Goal: Task Accomplishment & Management: Use online tool/utility

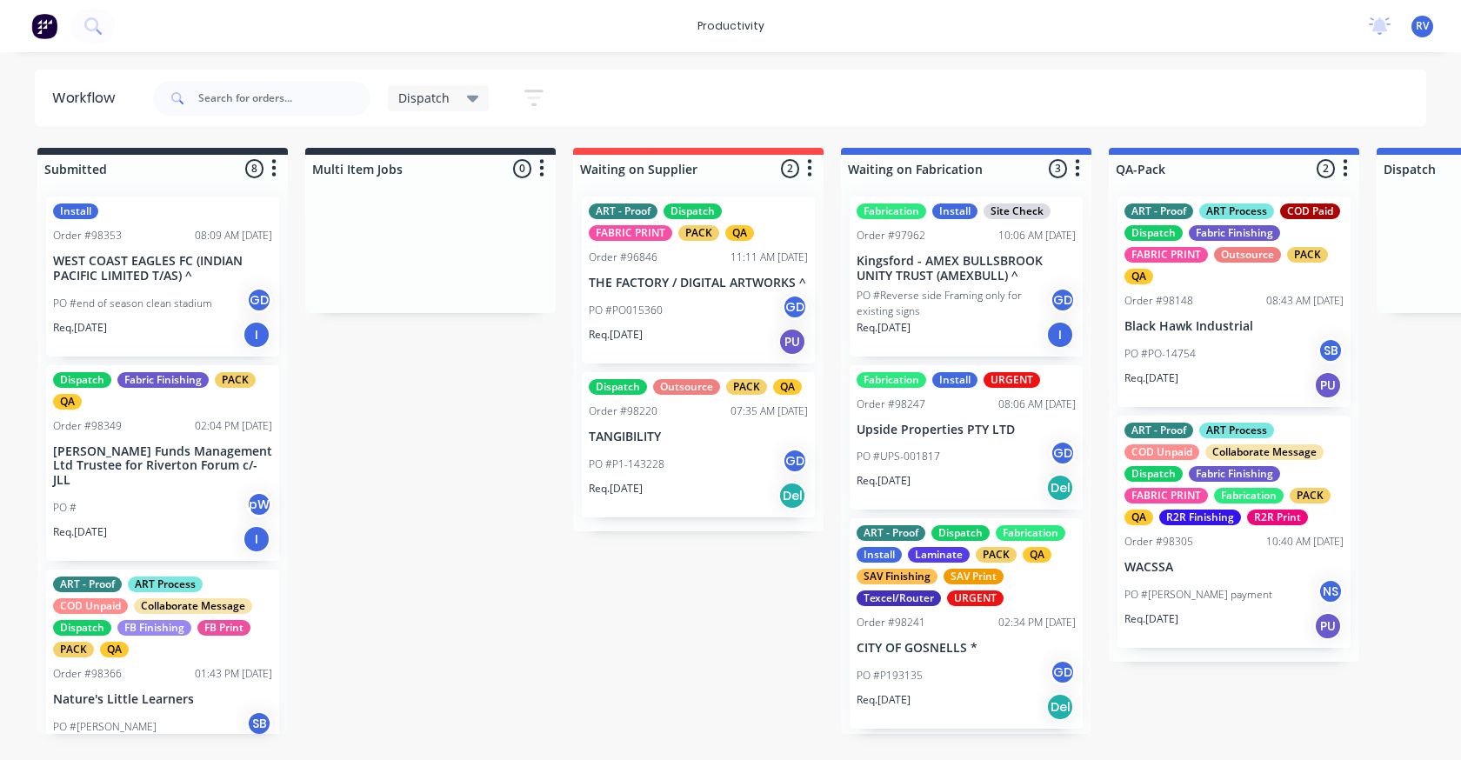
click at [421, 104] on span "Dispatch" at bounding box center [423, 98] width 51 height 18
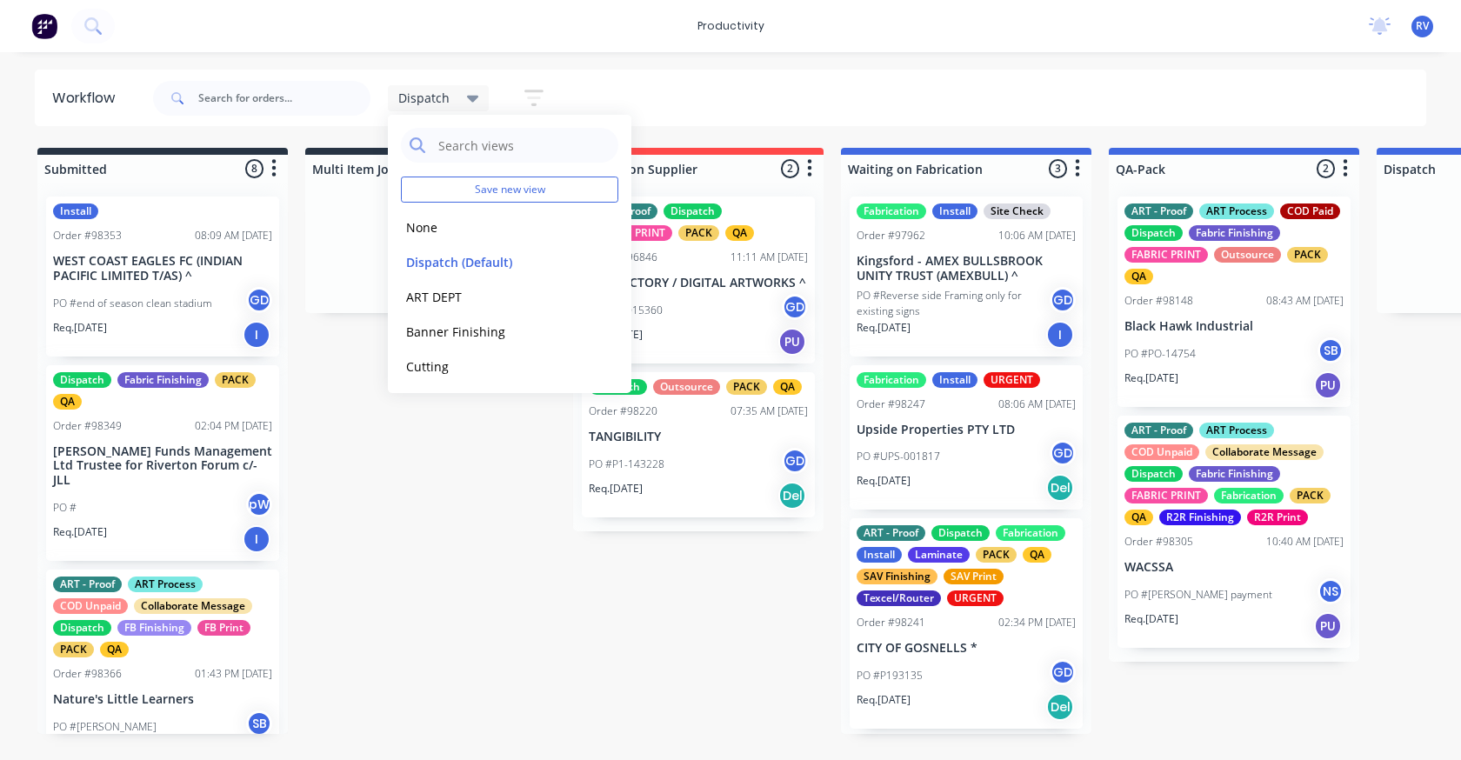
drag, startPoint x: 427, startPoint y: 224, endPoint x: 377, endPoint y: 190, distance: 60.6
click at [423, 224] on button "None" at bounding box center [493, 227] width 185 height 20
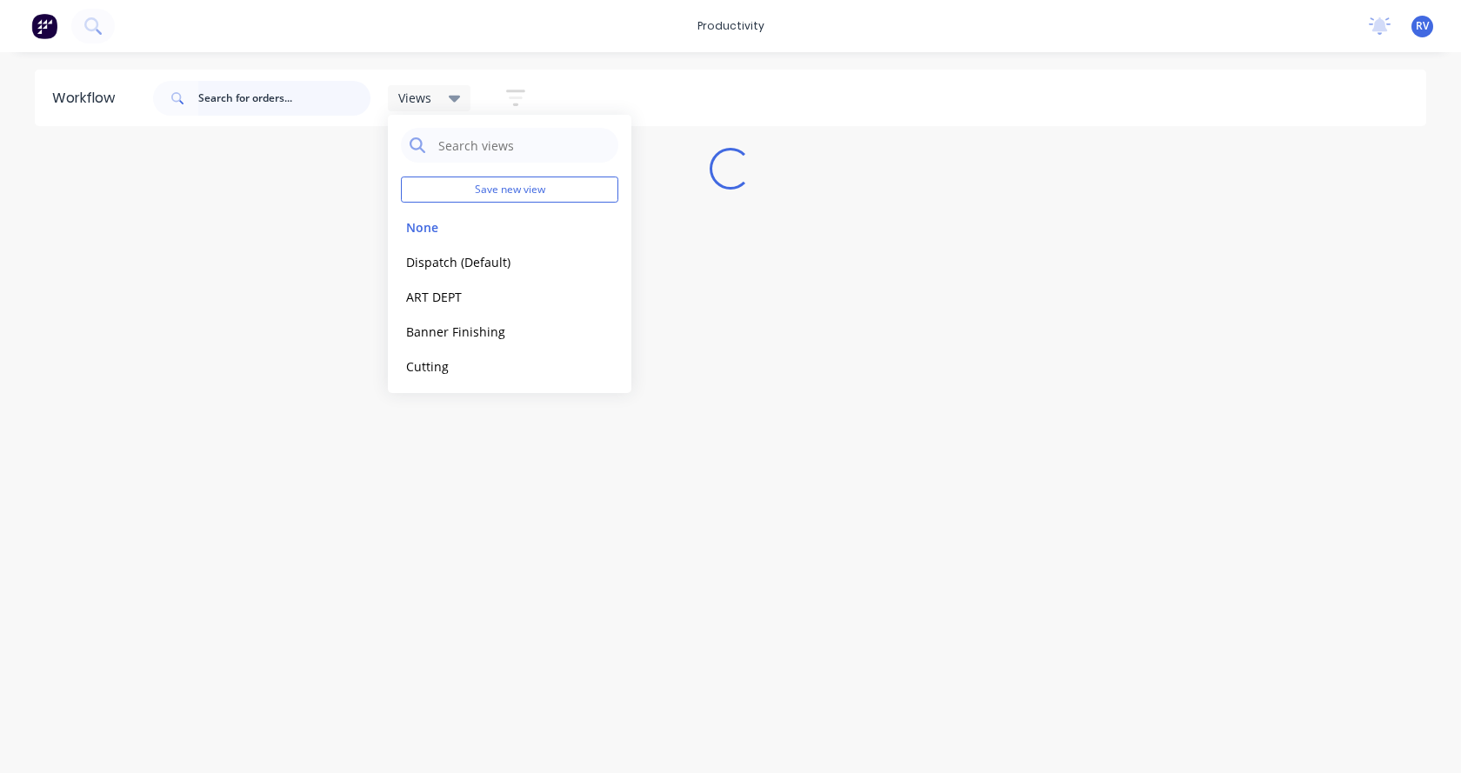
click at [252, 110] on input "text" at bounding box center [284, 98] width 172 height 35
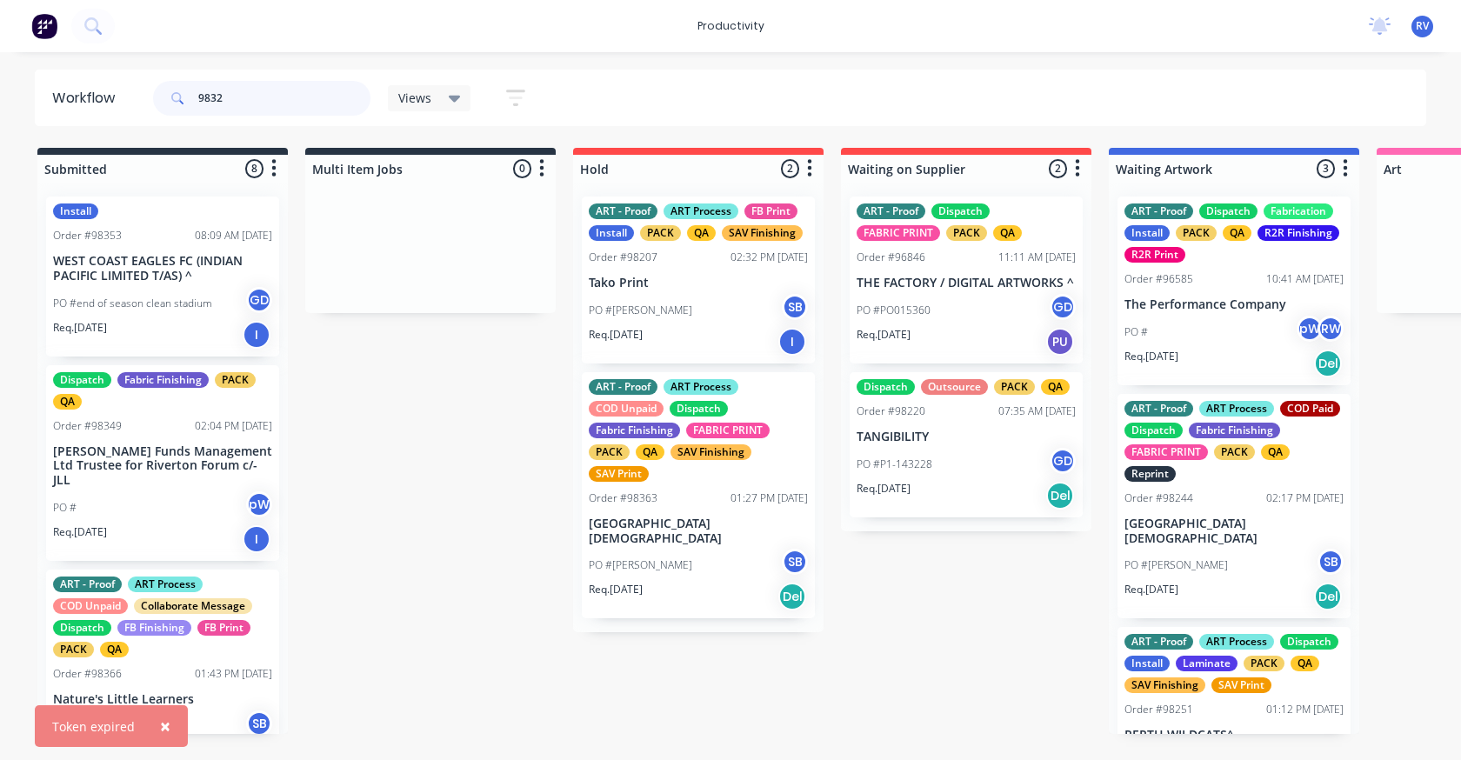
type input "98325"
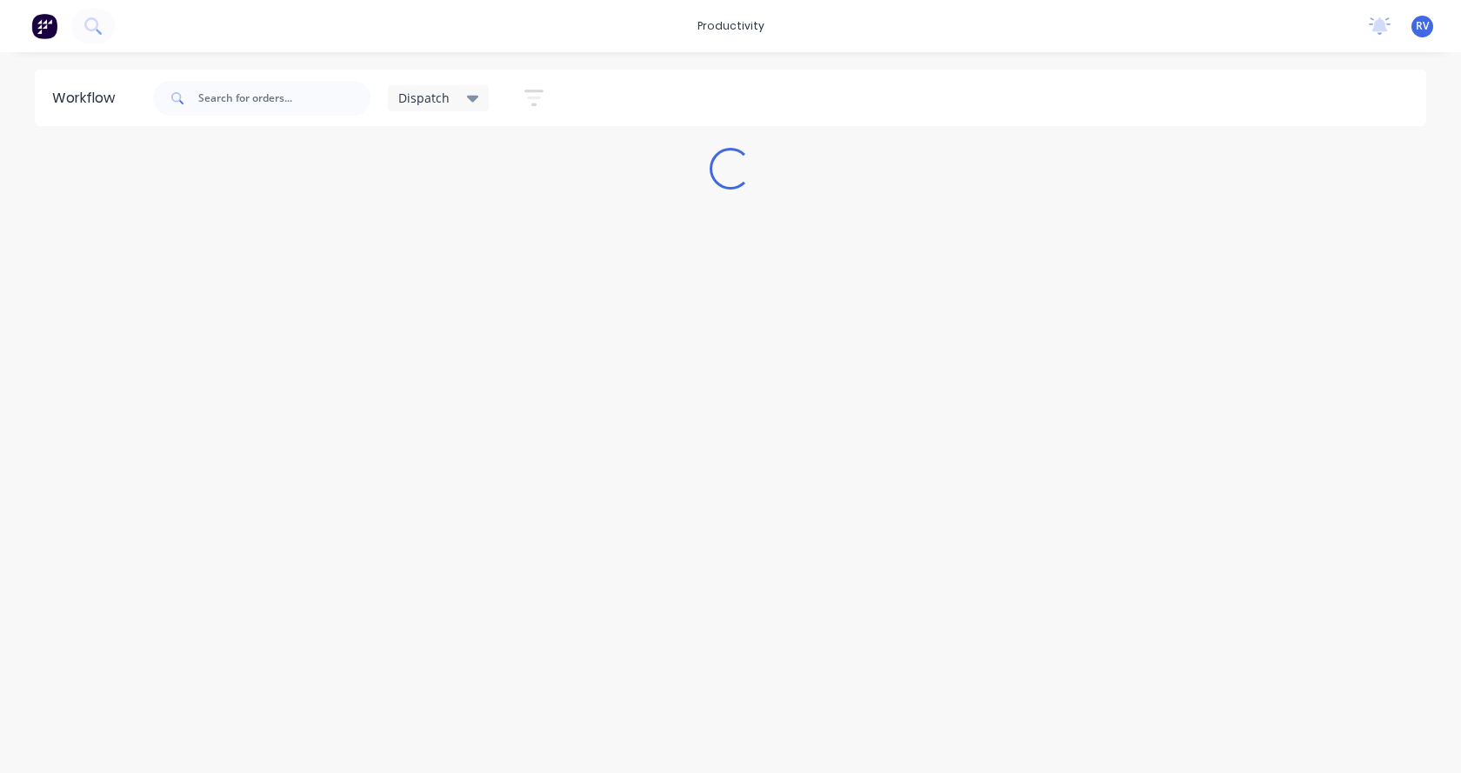
click at [429, 103] on span "Dispatch" at bounding box center [423, 98] width 51 height 18
click at [426, 221] on button "None" at bounding box center [493, 227] width 185 height 20
click at [259, 103] on input "text" at bounding box center [284, 98] width 172 height 35
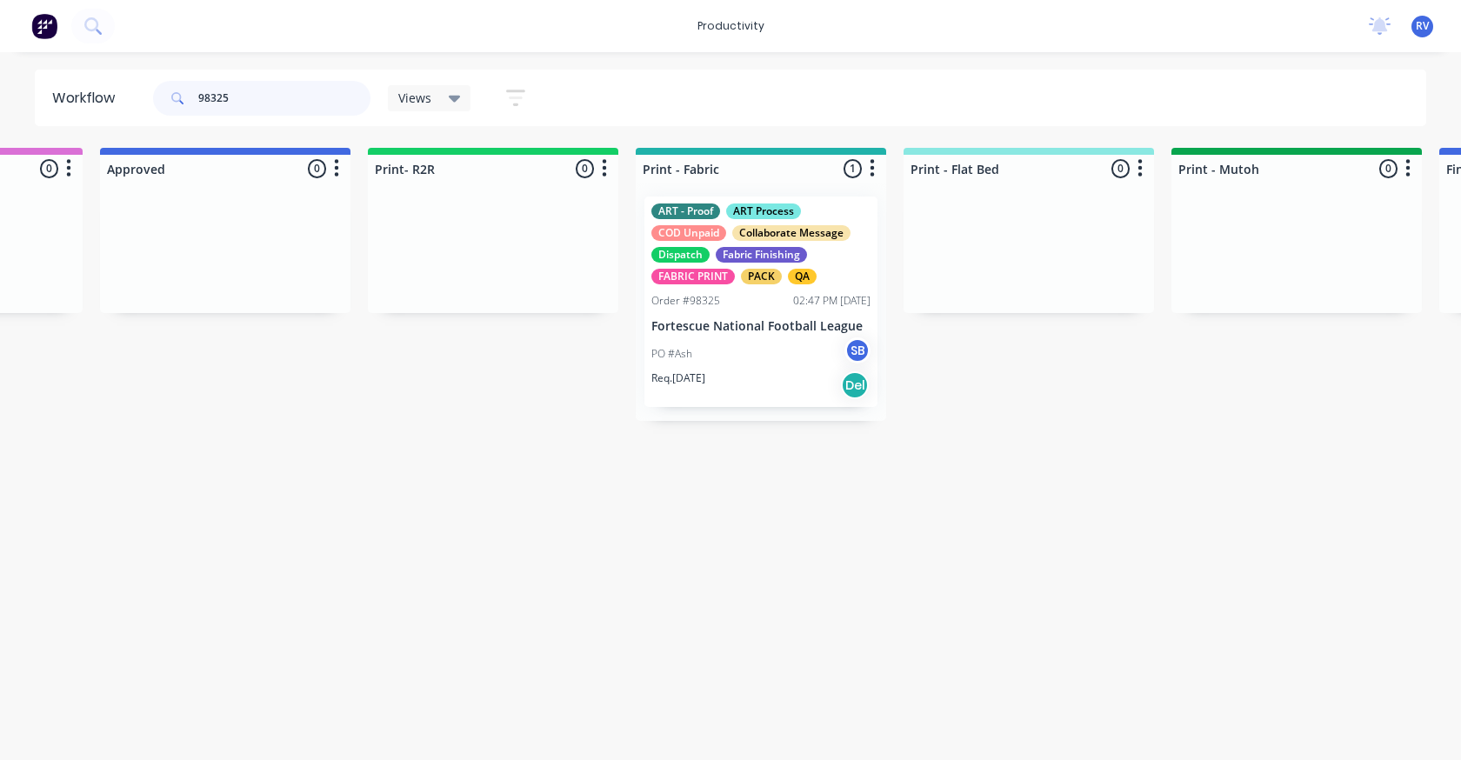
scroll to position [0, 2378]
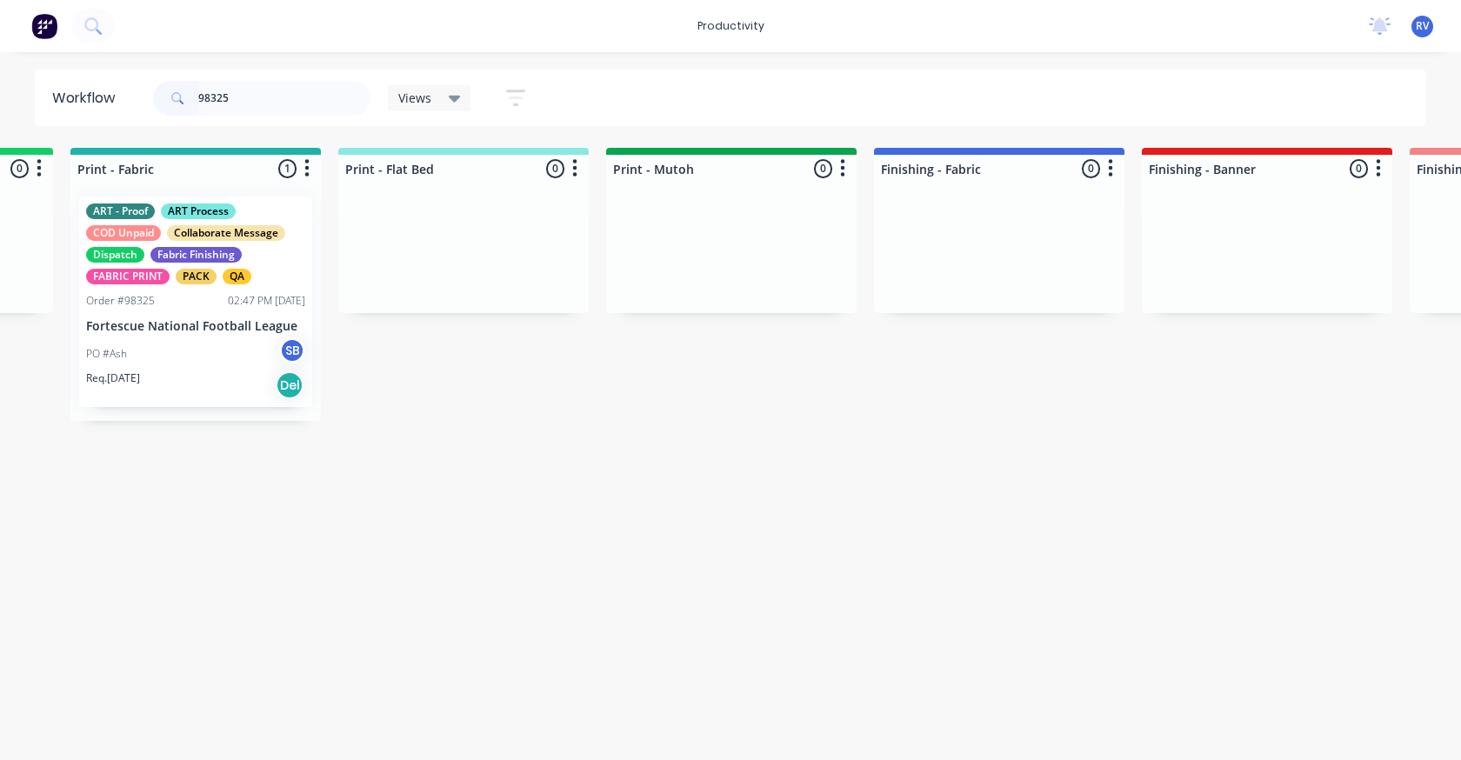
click at [209, 369] on div "PO #Ash SB" at bounding box center [195, 353] width 219 height 33
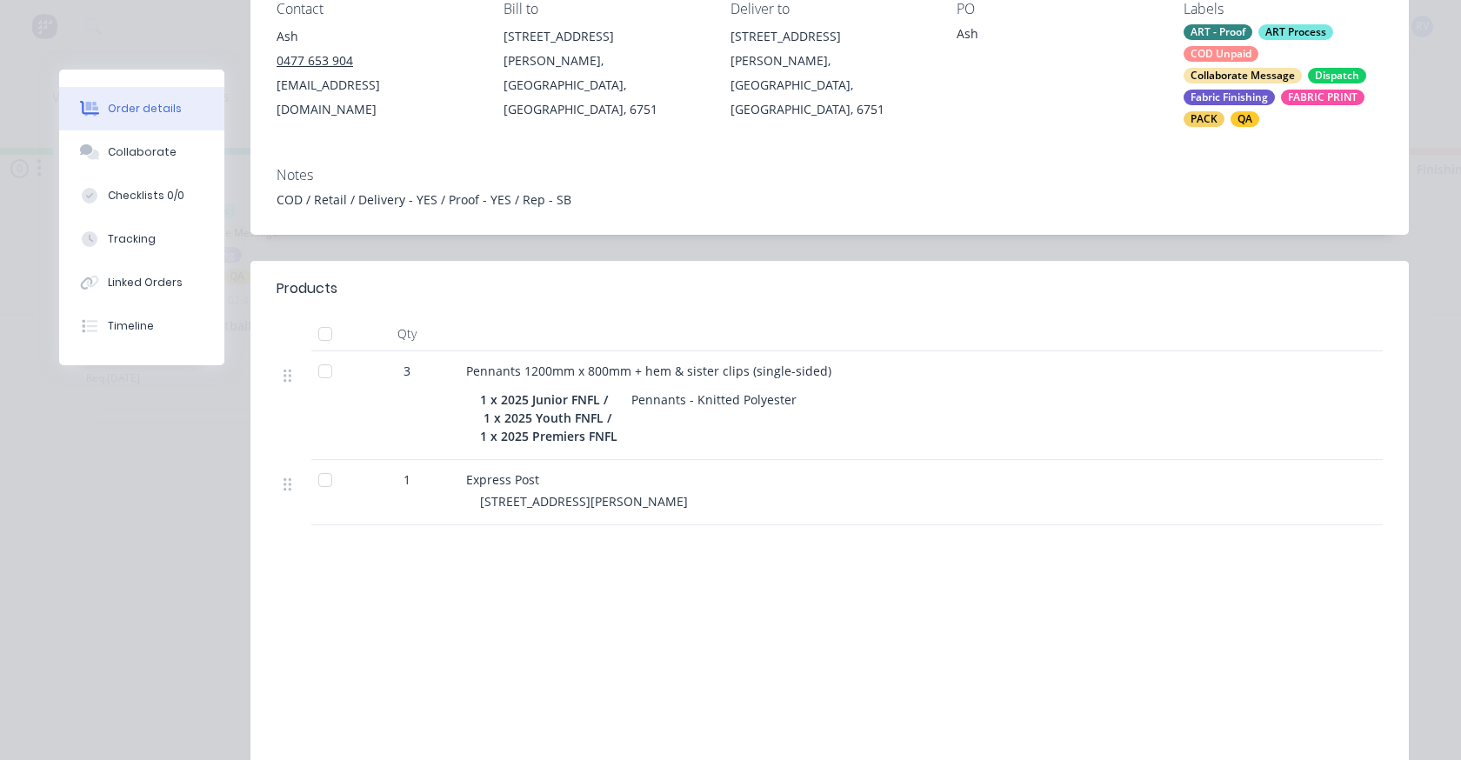
scroll to position [174, 0]
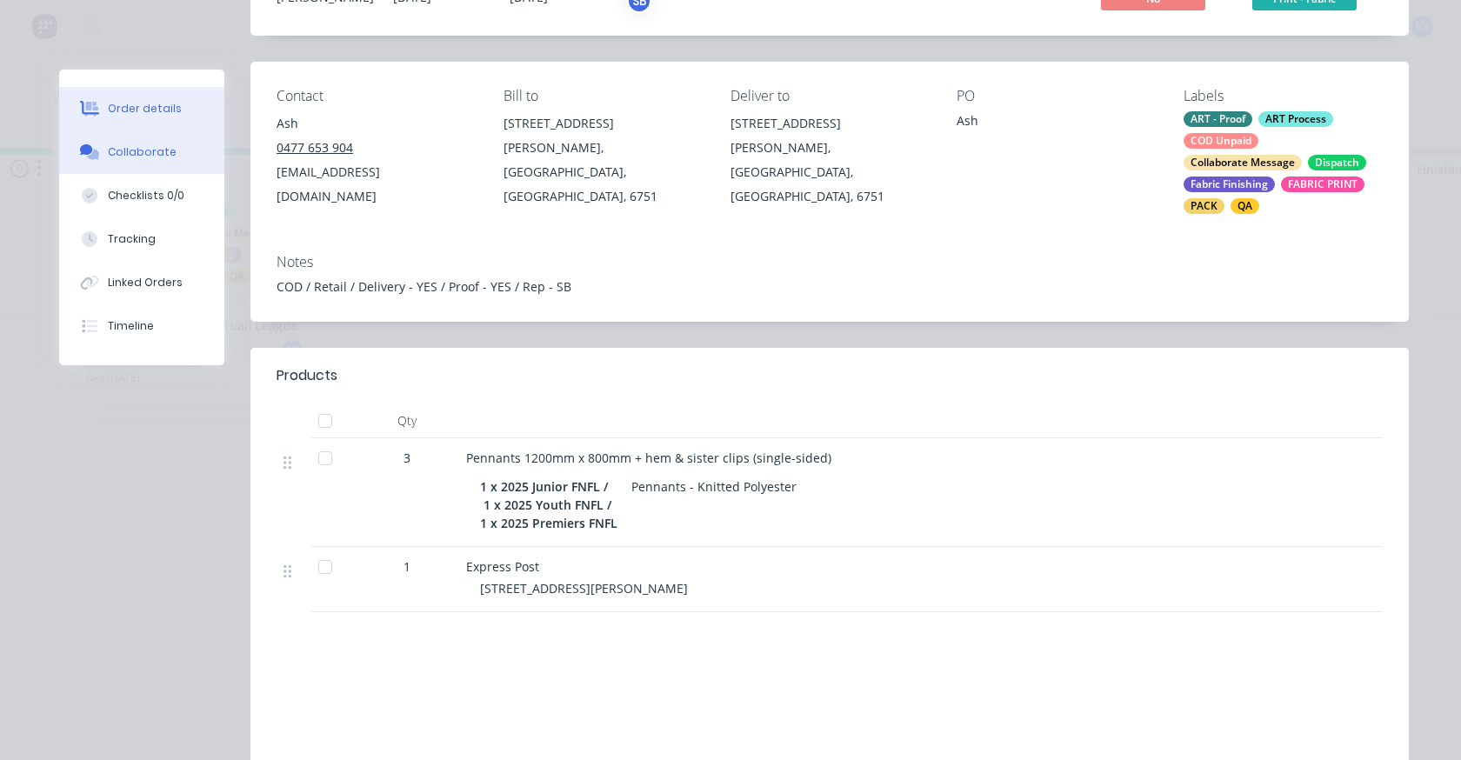
click at [131, 150] on div "Collaborate" at bounding box center [142, 152] width 69 height 16
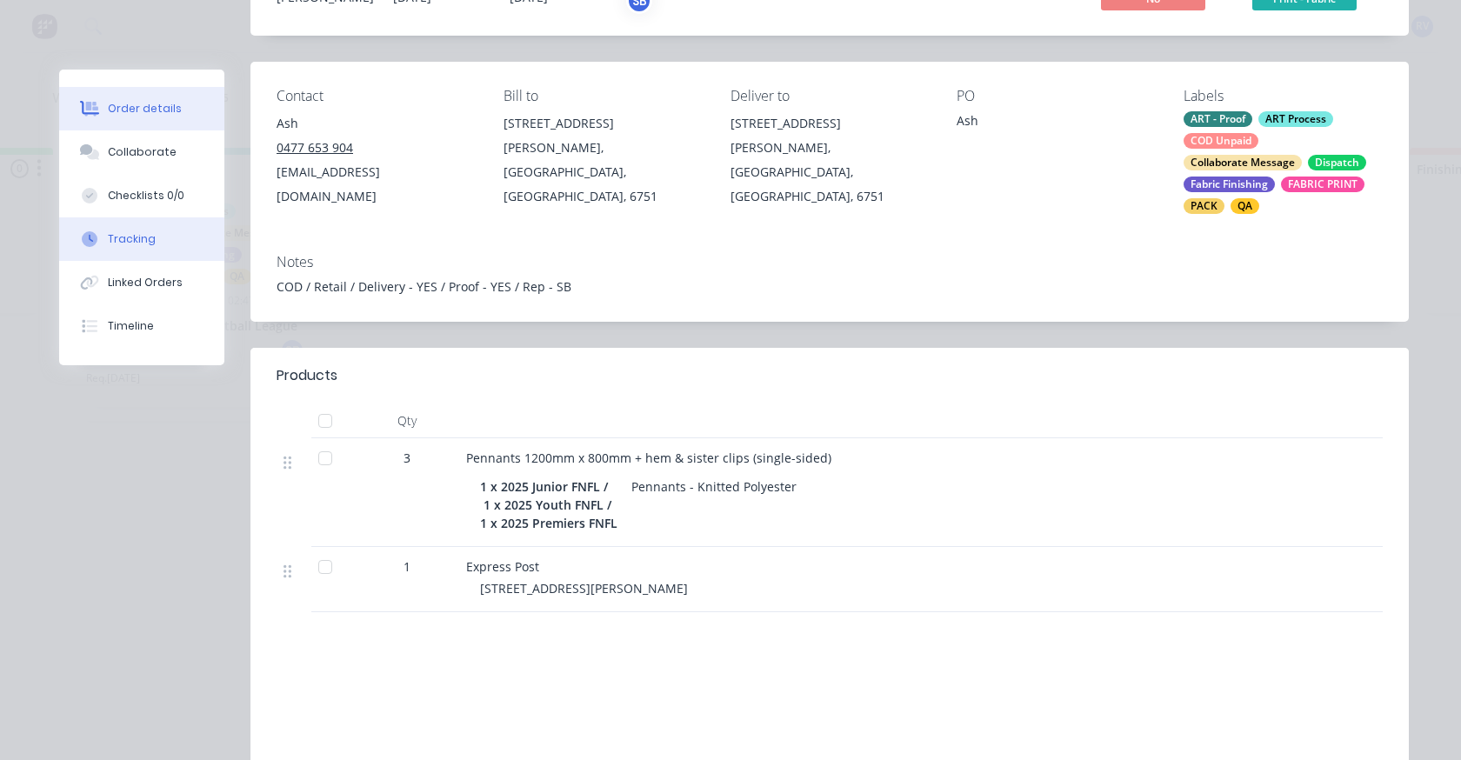
scroll to position [0, 0]
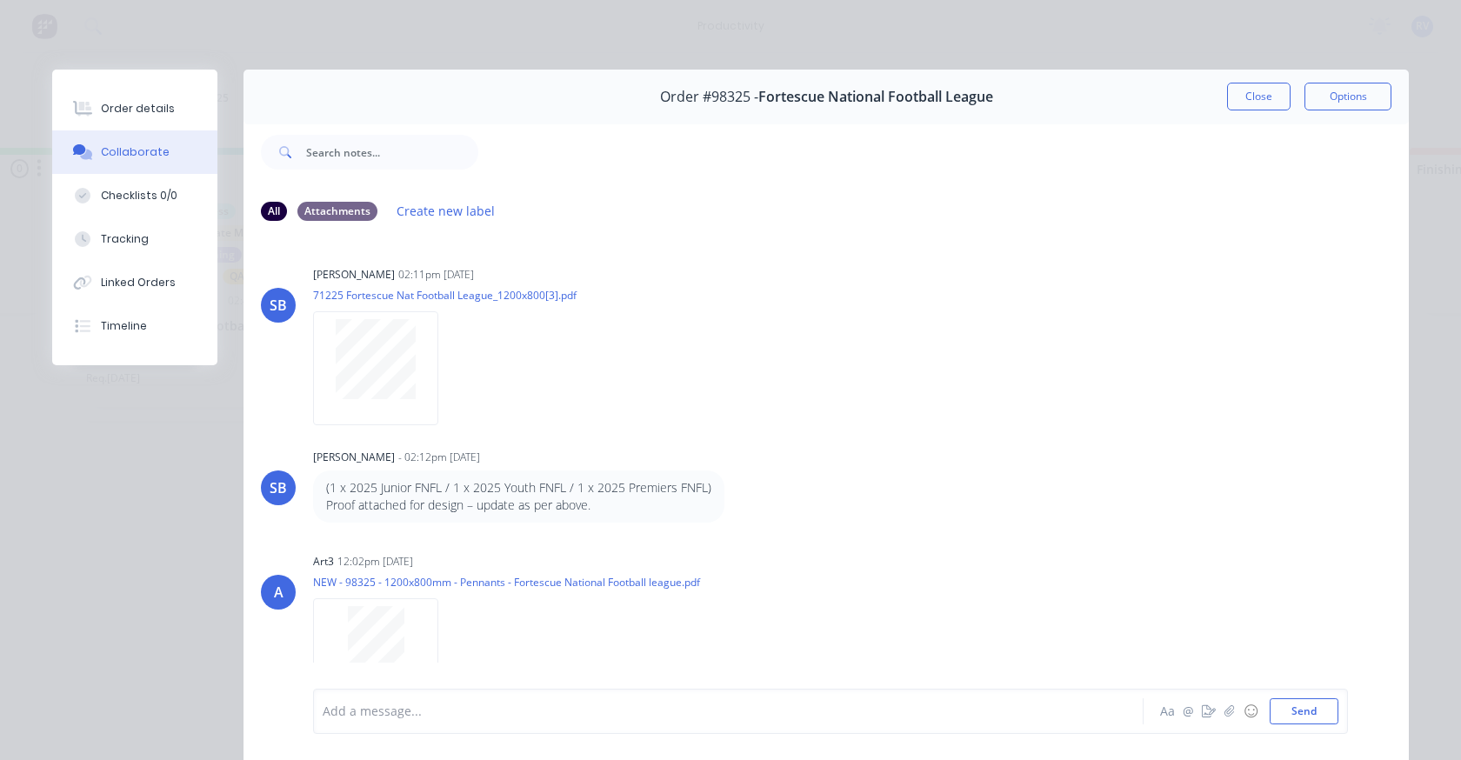
drag, startPoint x: 1258, startPoint y: 93, endPoint x: 1144, endPoint y: 97, distance: 114.0
click at [1254, 84] on button "Close" at bounding box center [1258, 97] width 63 height 28
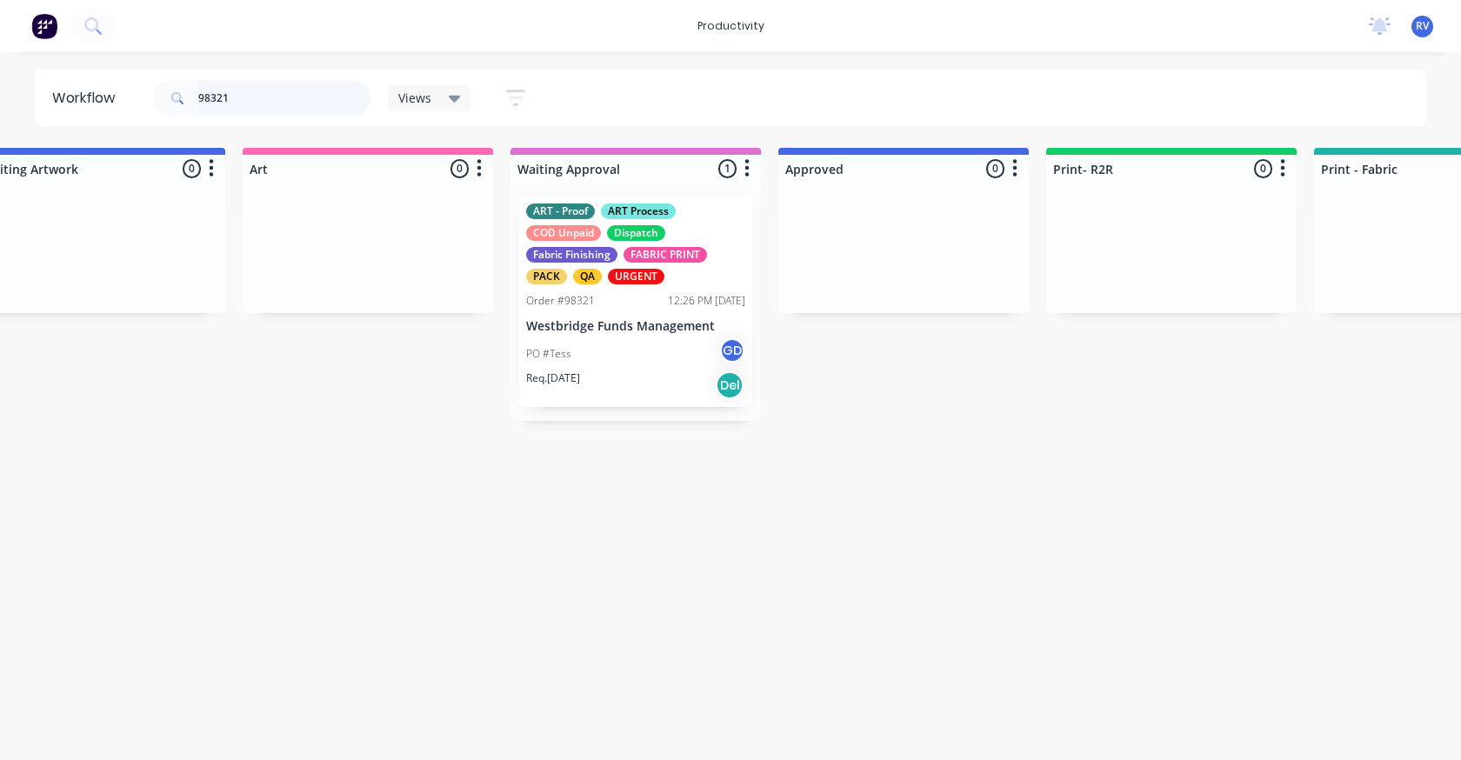
scroll to position [0, 1163]
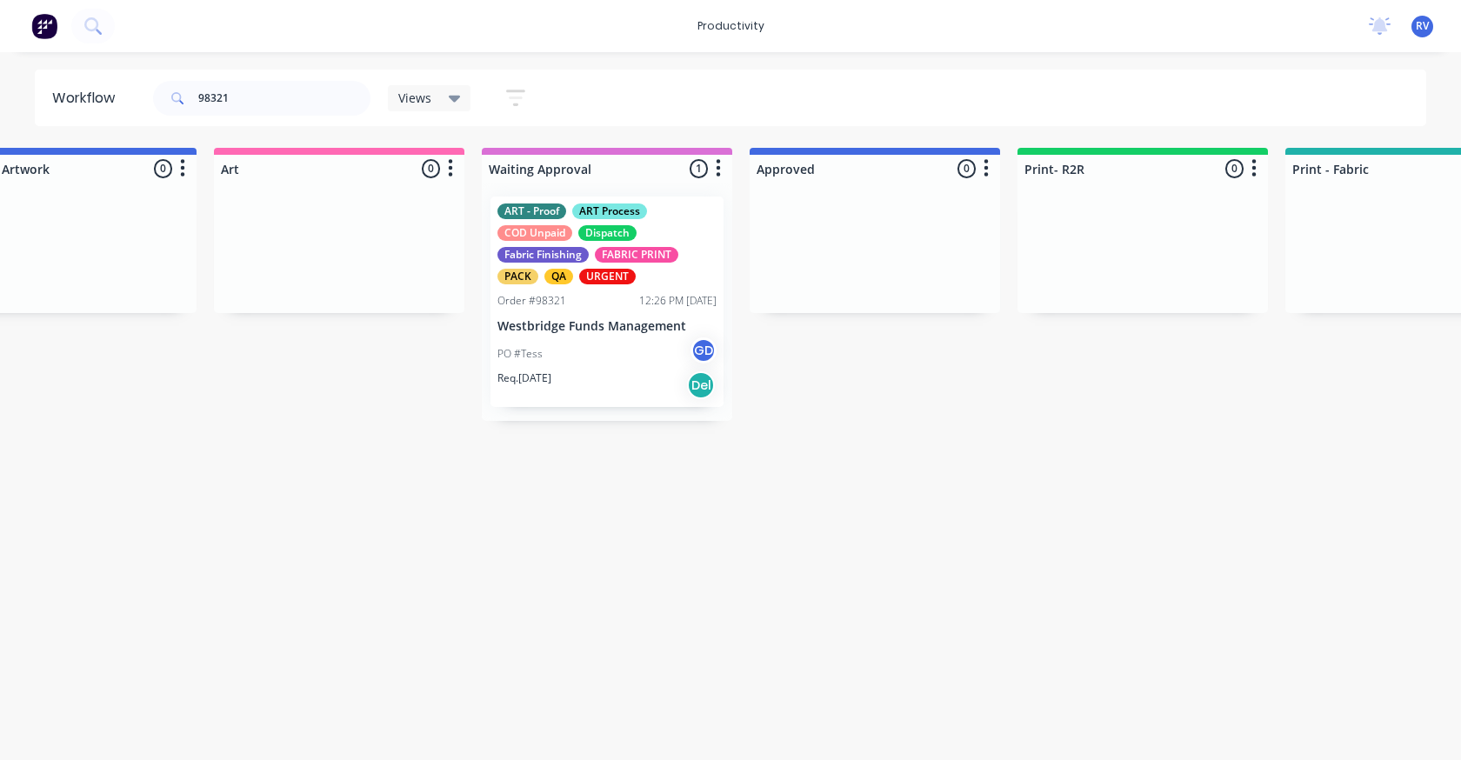
click at [610, 372] on div "Req. 26/08/25 Del" at bounding box center [606, 385] width 219 height 30
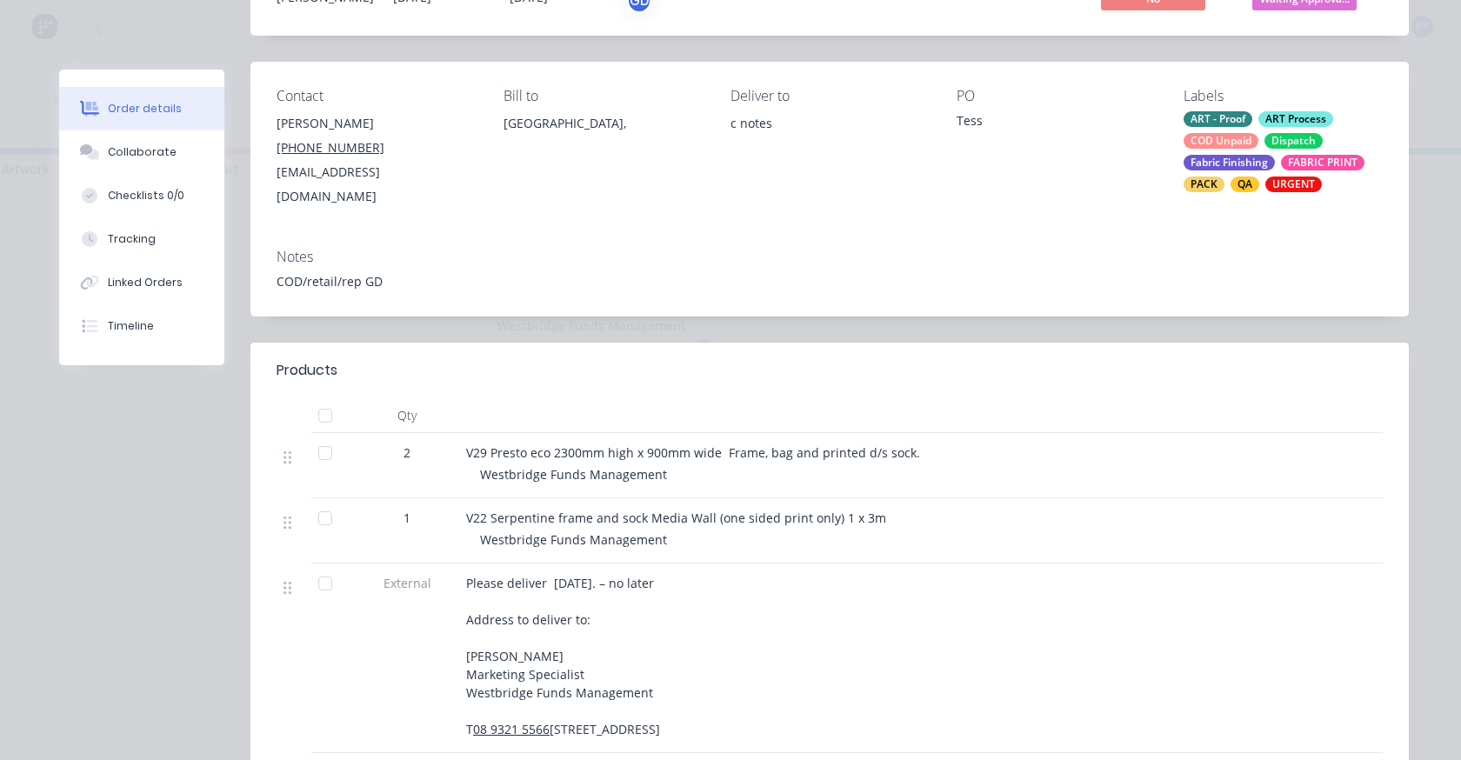
scroll to position [0, 0]
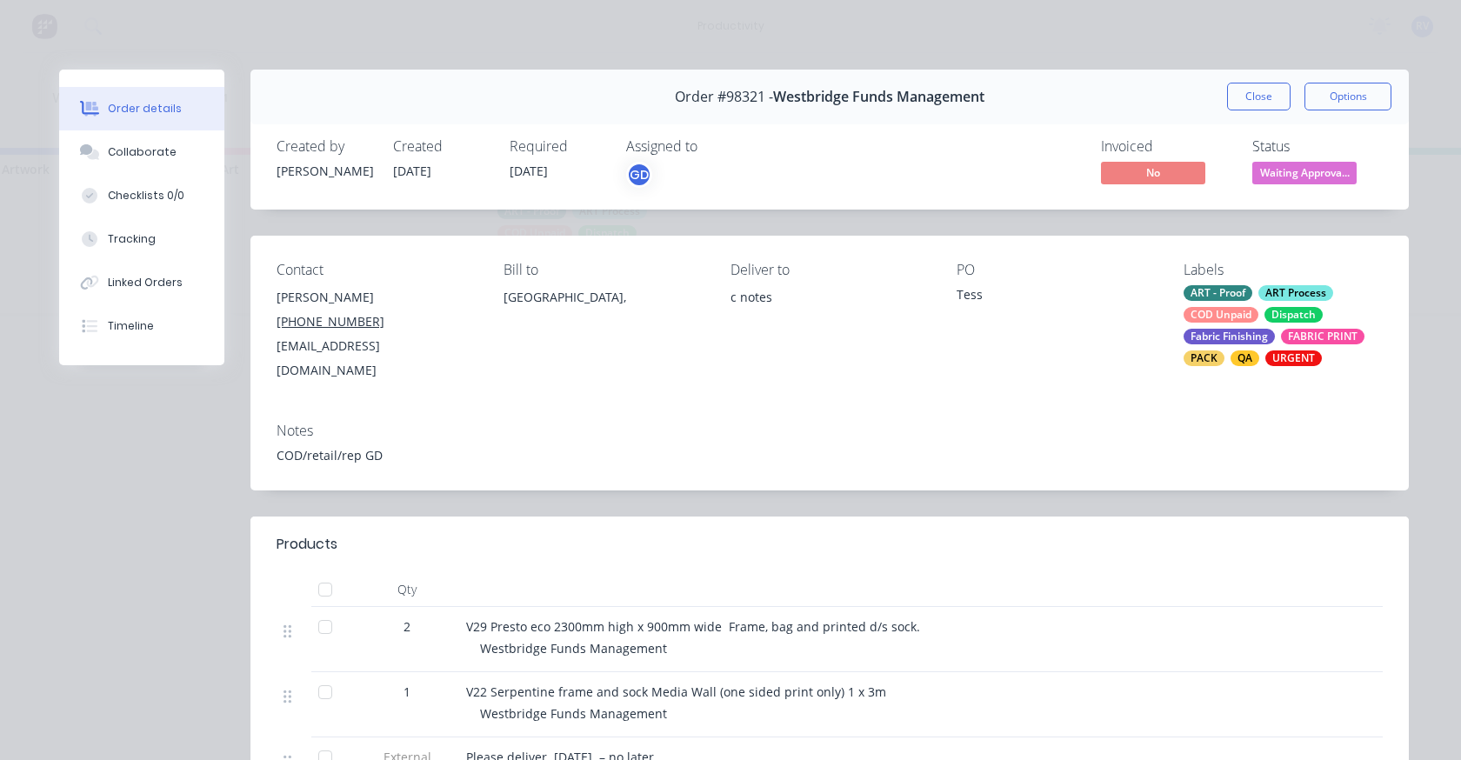
click at [1258, 114] on div "Order #98321 - Westbridge Funds Management Close Options" at bounding box center [829, 97] width 1158 height 55
click at [1251, 104] on button "Close" at bounding box center [1258, 97] width 63 height 28
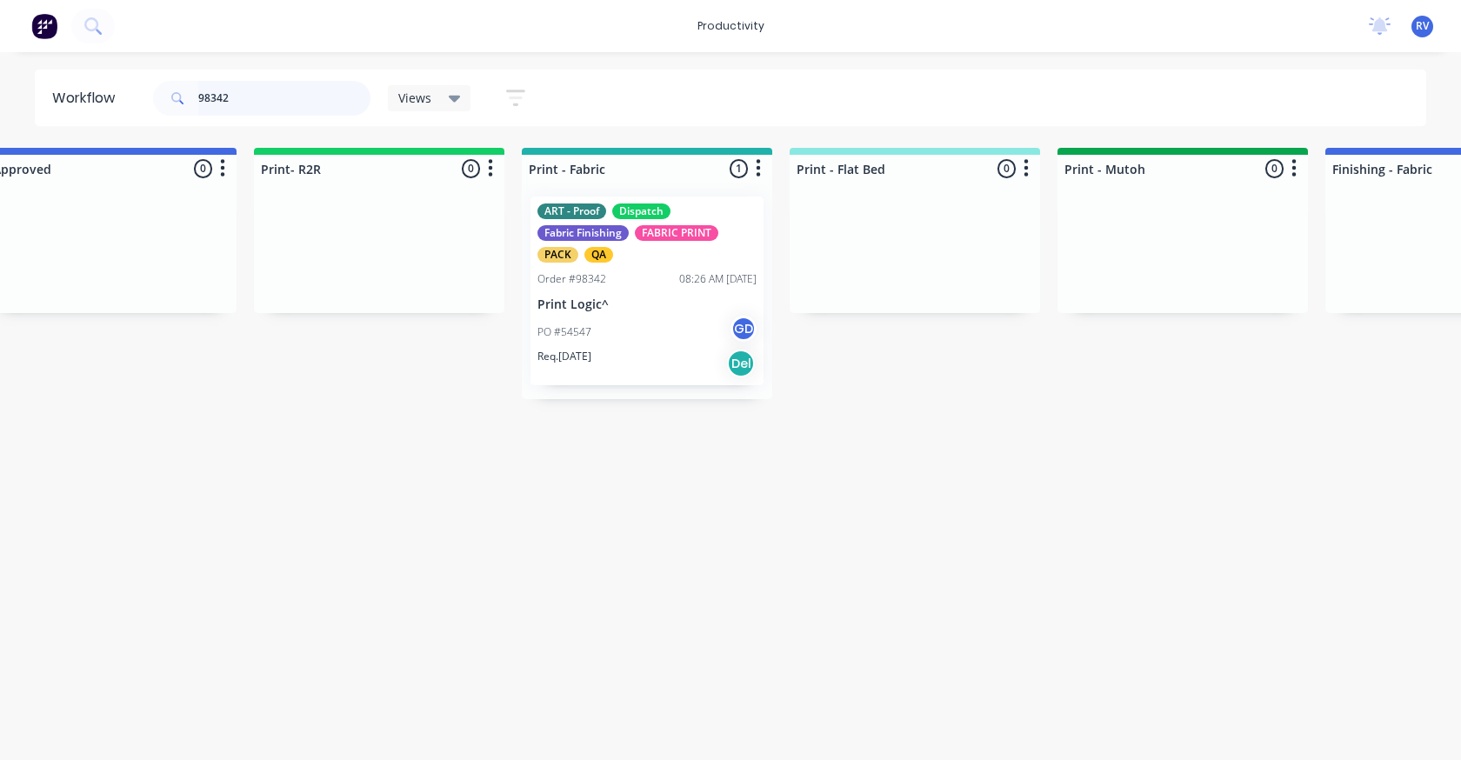
scroll to position [0, 2004]
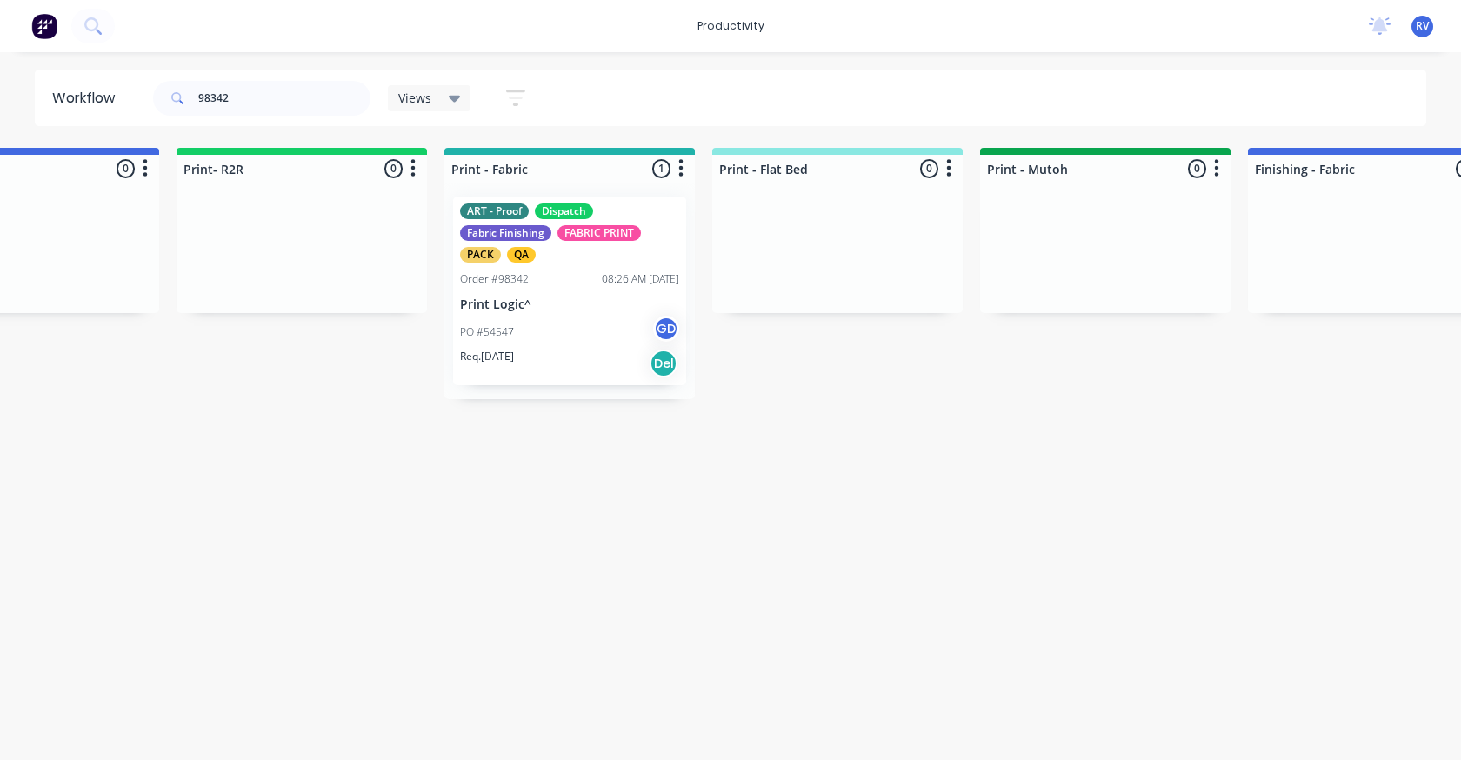
click at [580, 349] on div "Req. 27/08/25 Del" at bounding box center [569, 364] width 219 height 30
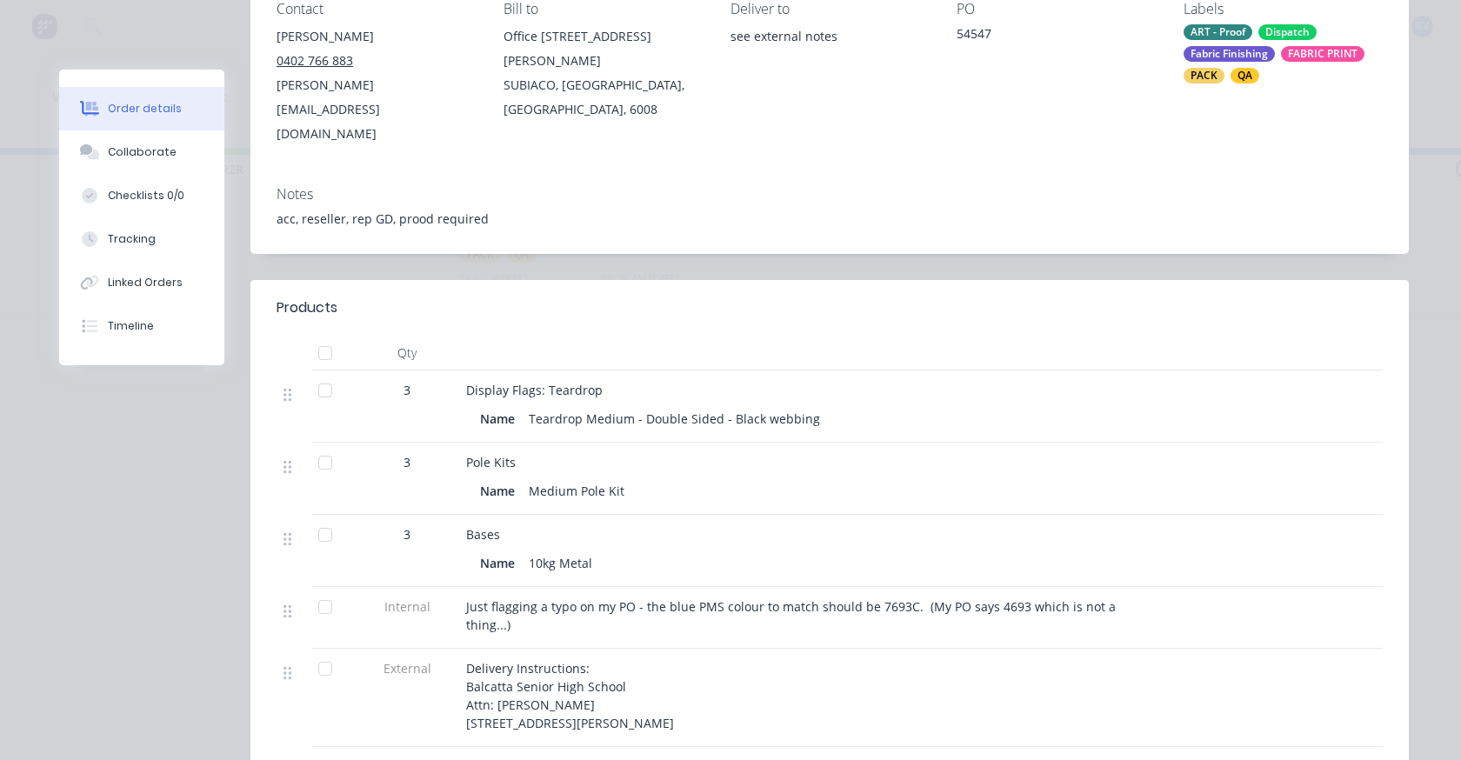
scroll to position [87, 0]
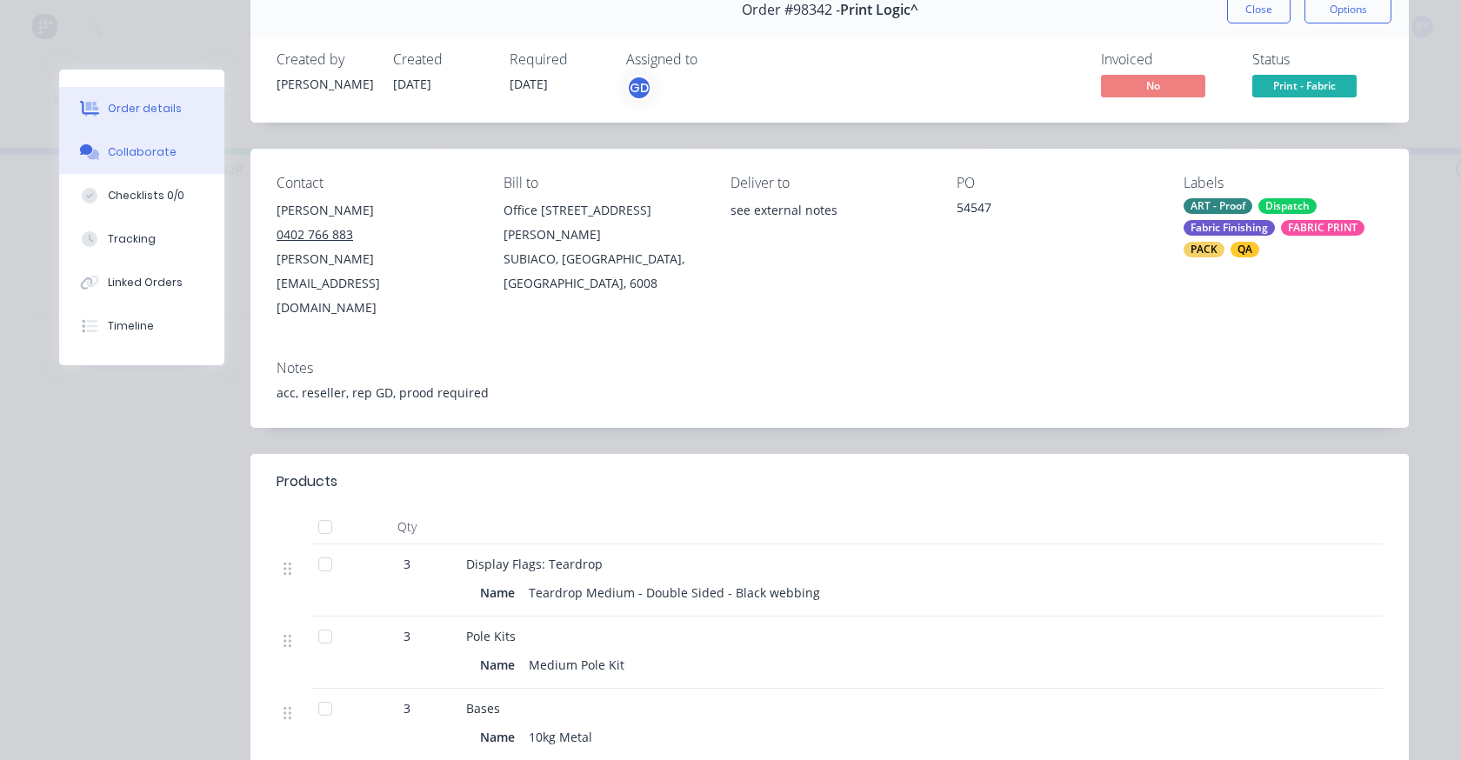
click at [118, 163] on button "Collaborate" at bounding box center [141, 151] width 165 height 43
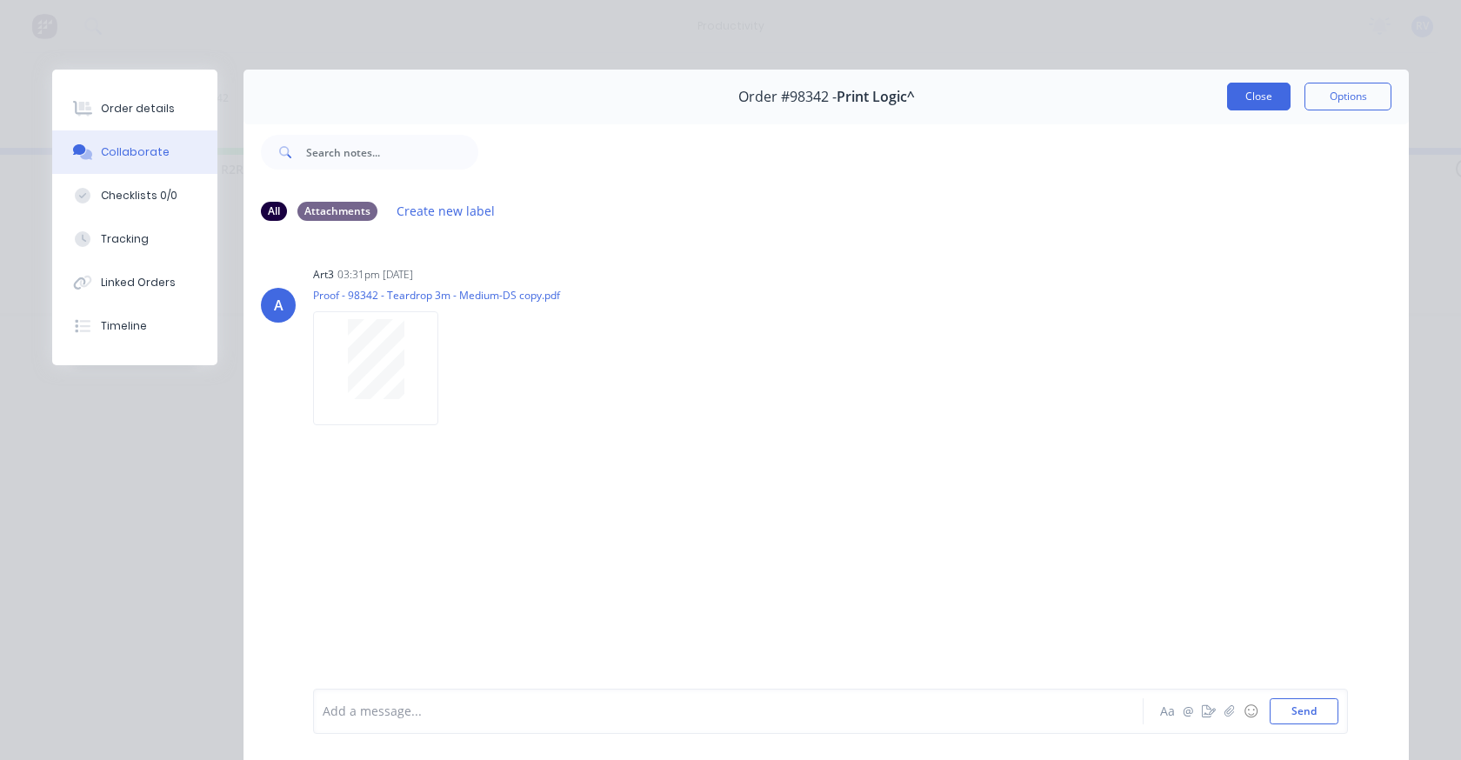
click at [1227, 103] on button "Close" at bounding box center [1258, 97] width 63 height 28
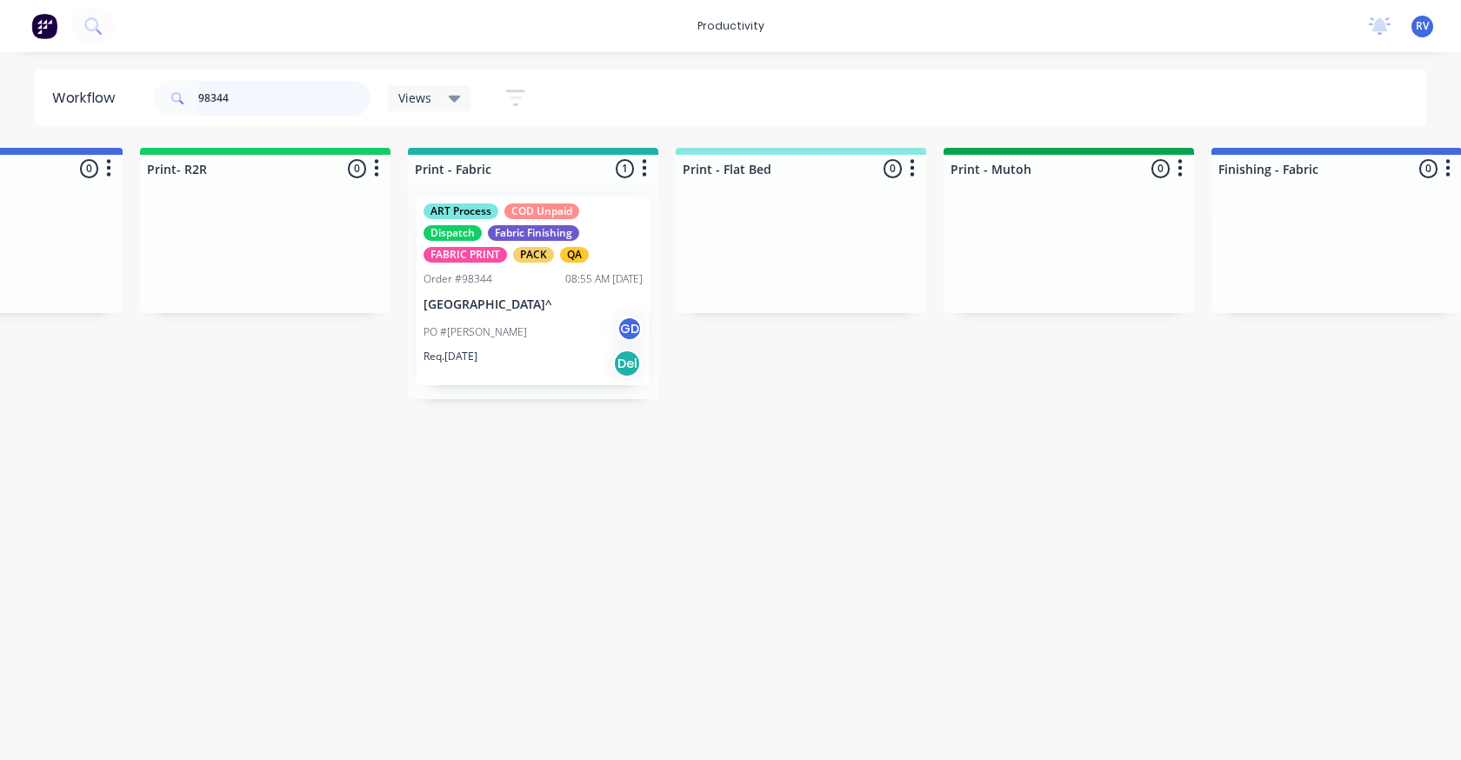
scroll to position [0, 2085]
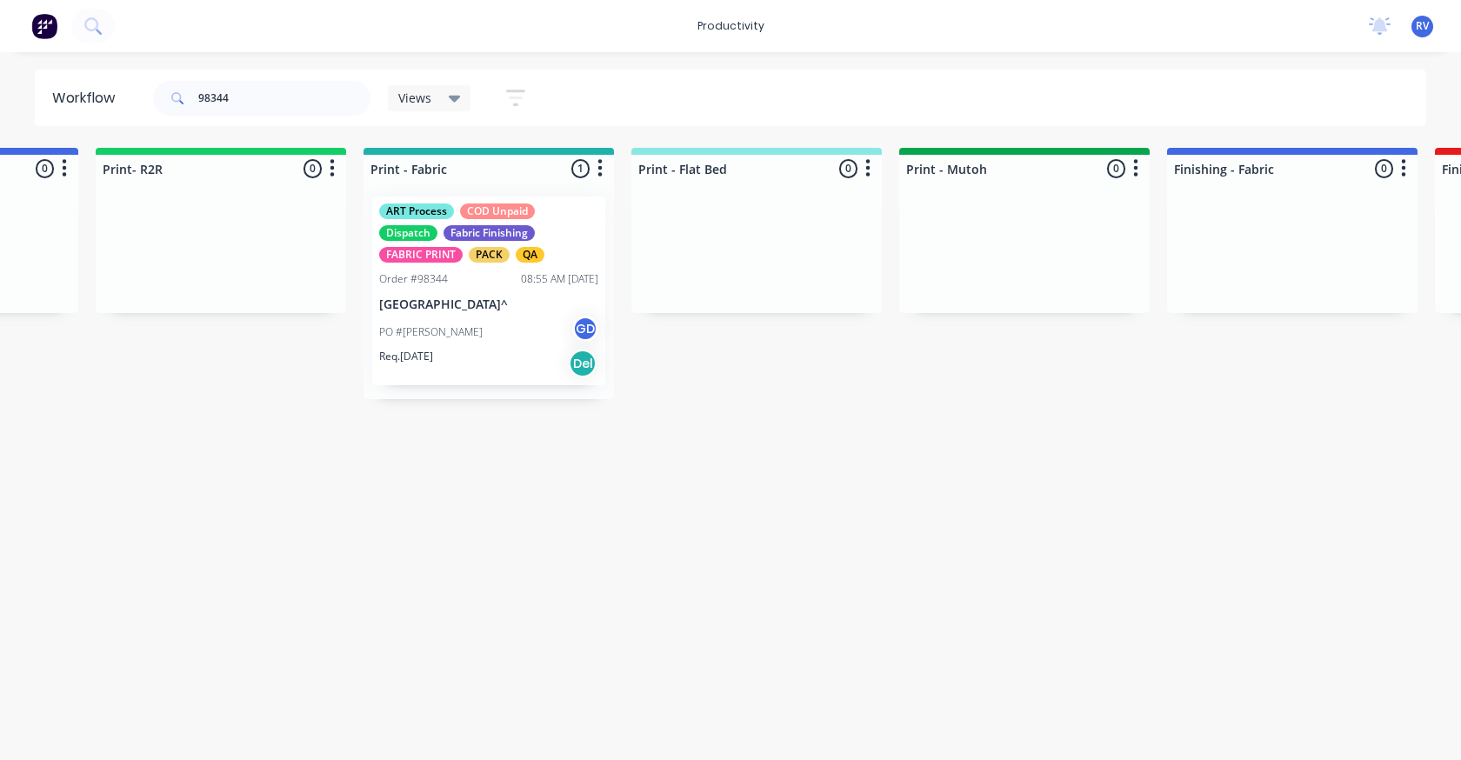
click at [498, 338] on div "PO #Marlena Burling GD" at bounding box center [488, 332] width 219 height 33
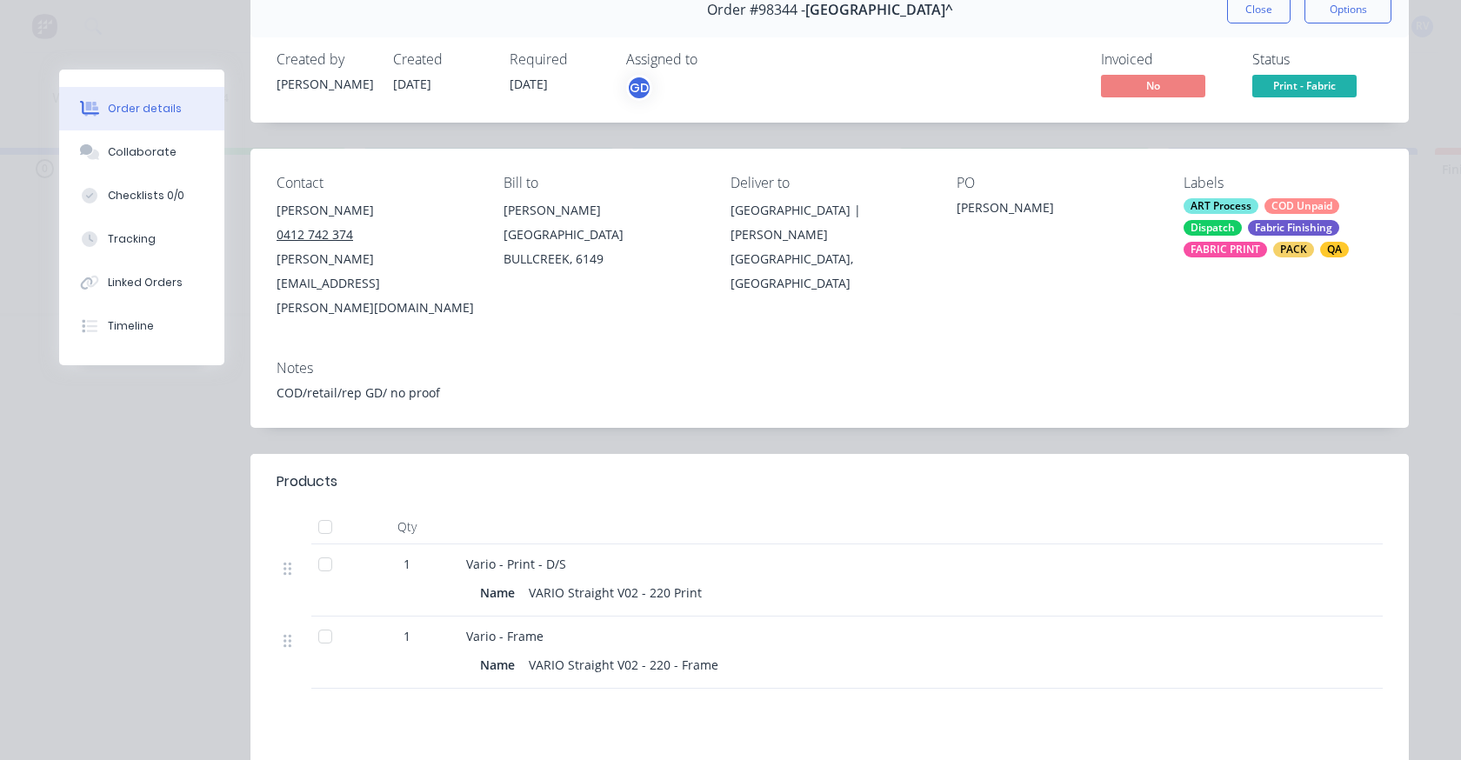
scroll to position [0, 0]
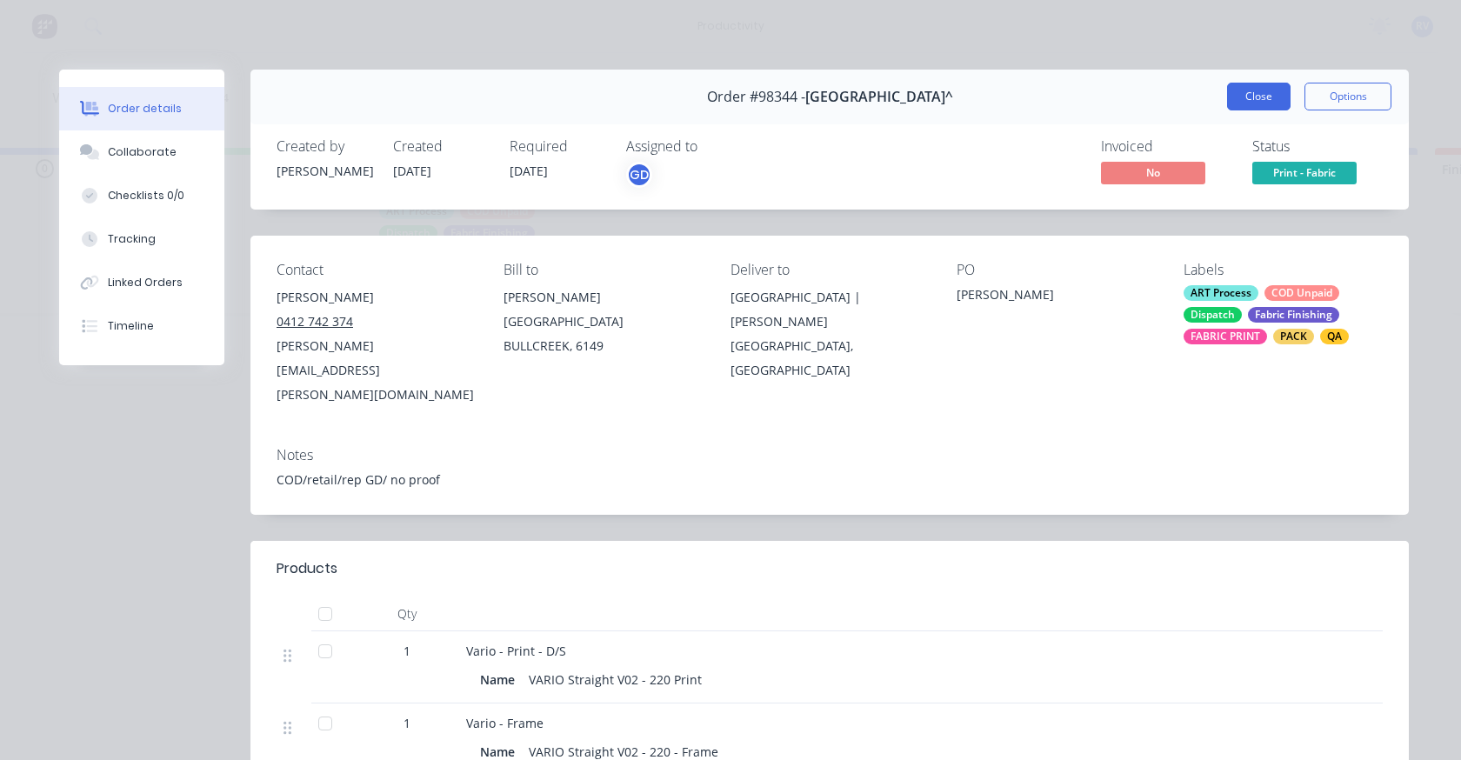
click at [1238, 93] on button "Close" at bounding box center [1258, 97] width 63 height 28
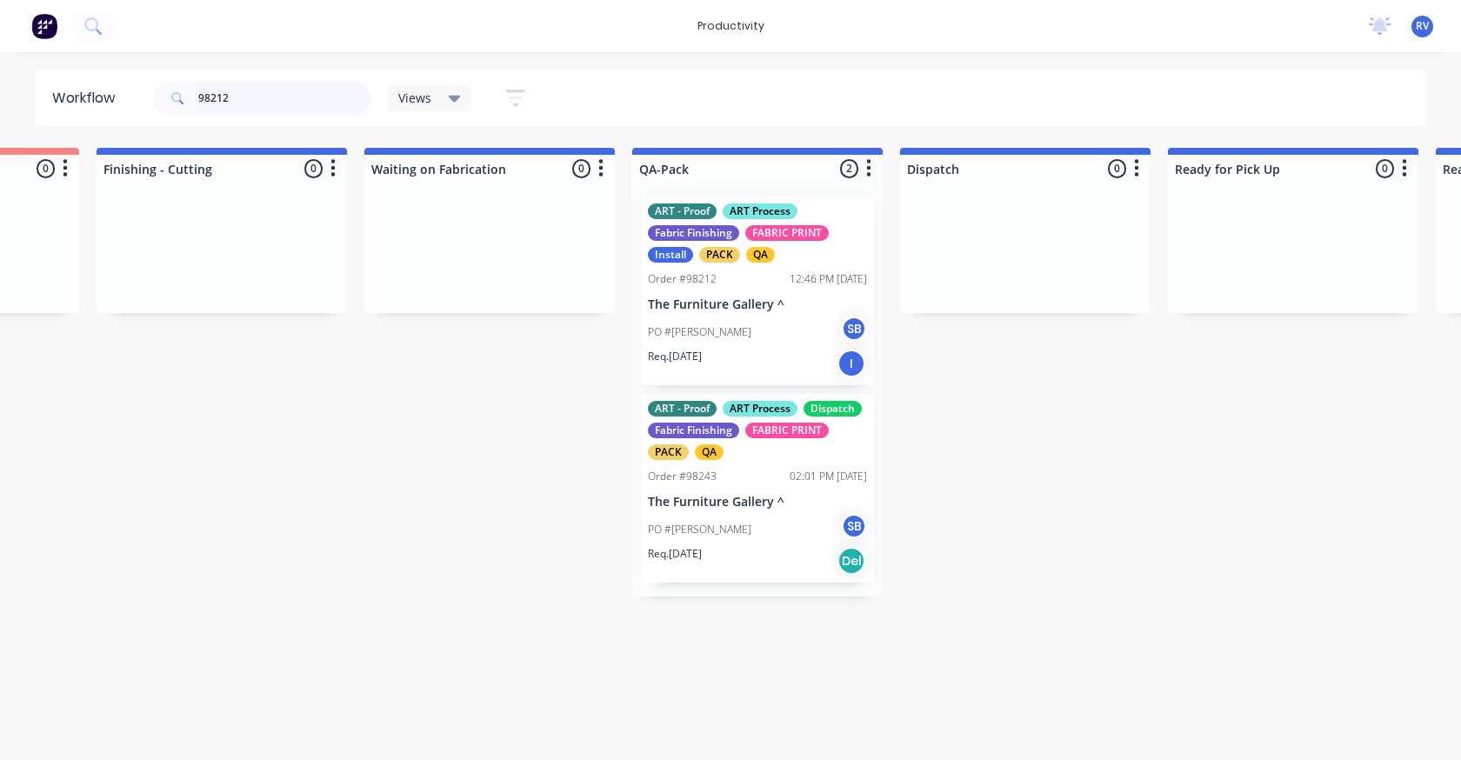
scroll to position [0, 3962]
type input "98212"
click at [726, 492] on div "ART - Proof ART Process Dispatch Fabric Finishing FABRIC PRINT PACK QA Order #9…" at bounding box center [753, 488] width 233 height 189
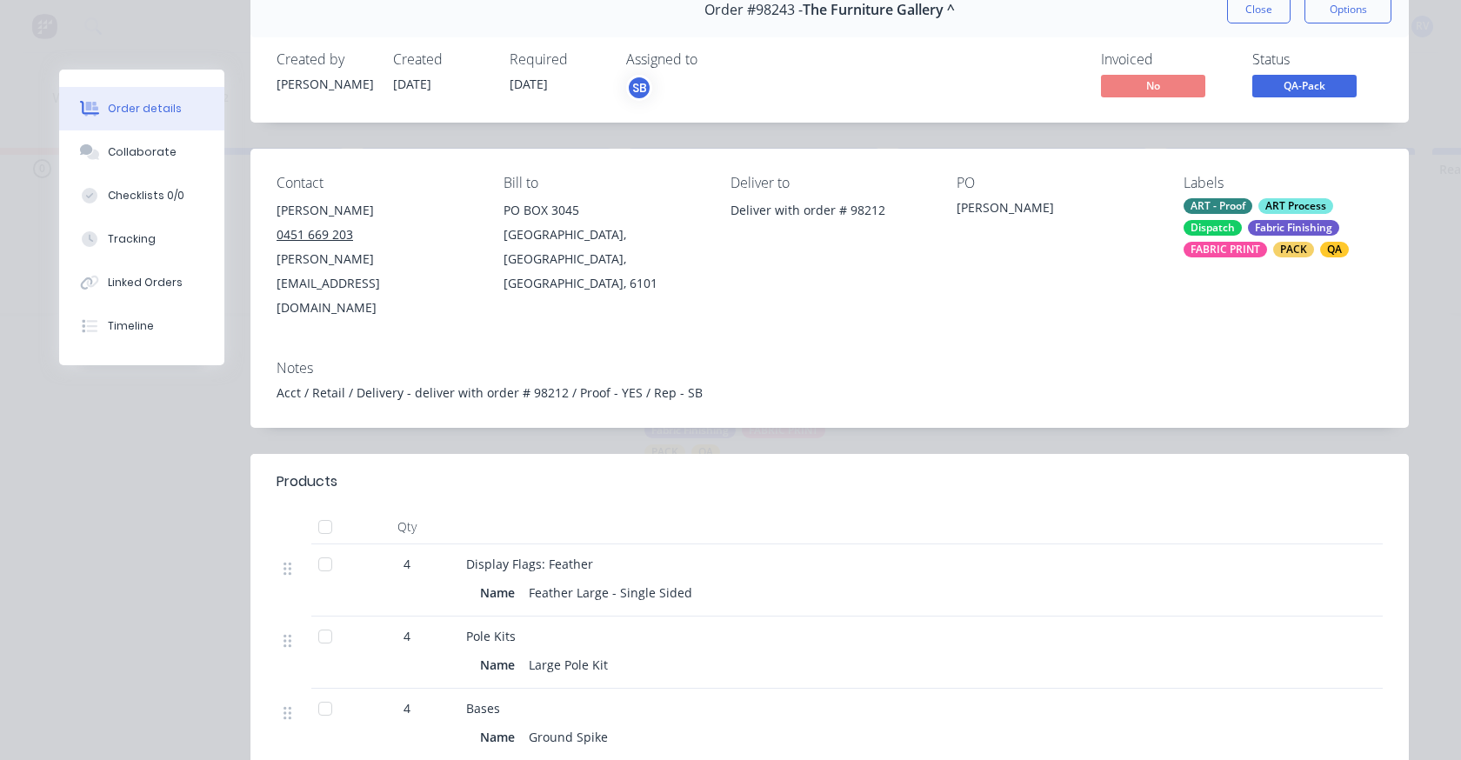
scroll to position [0, 0]
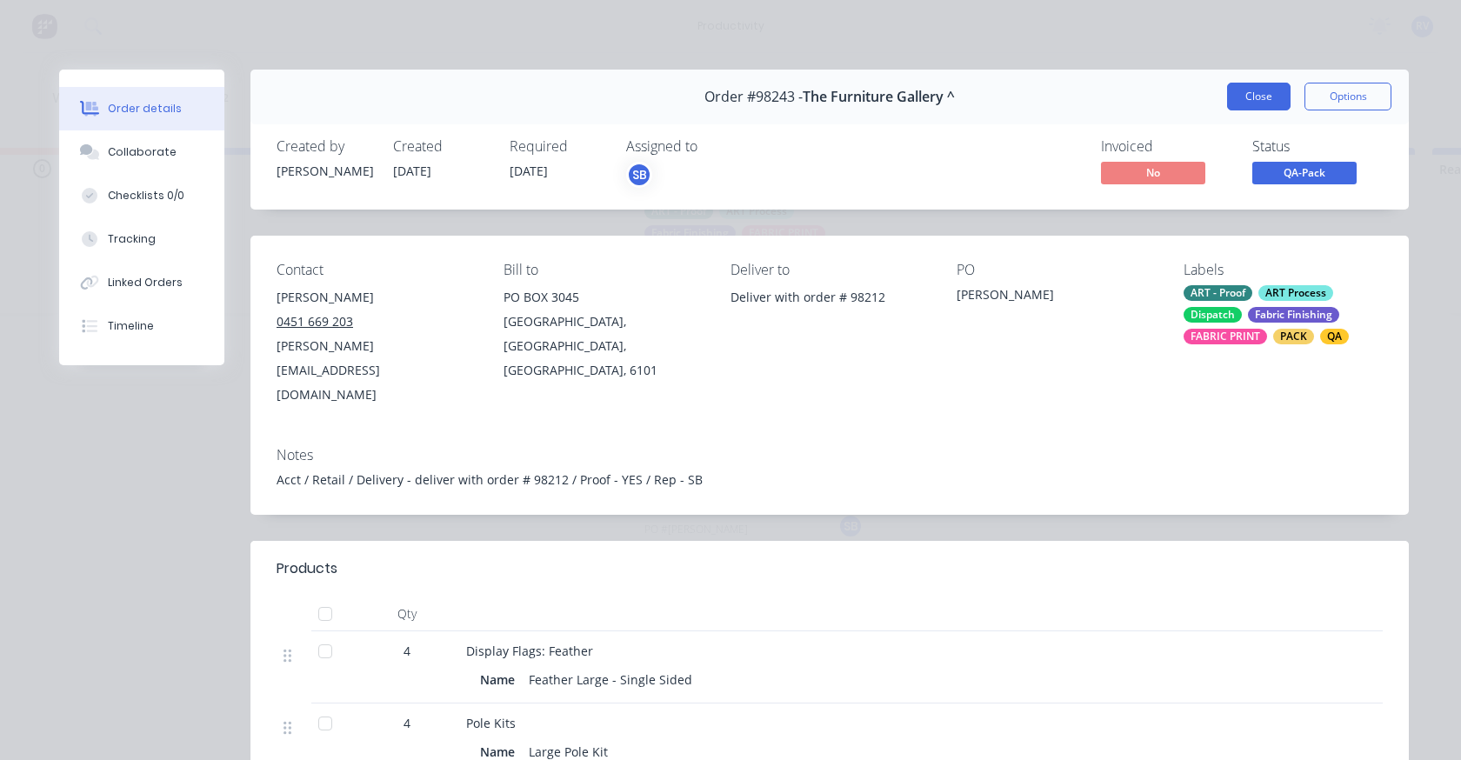
click at [1244, 99] on button "Close" at bounding box center [1258, 97] width 63 height 28
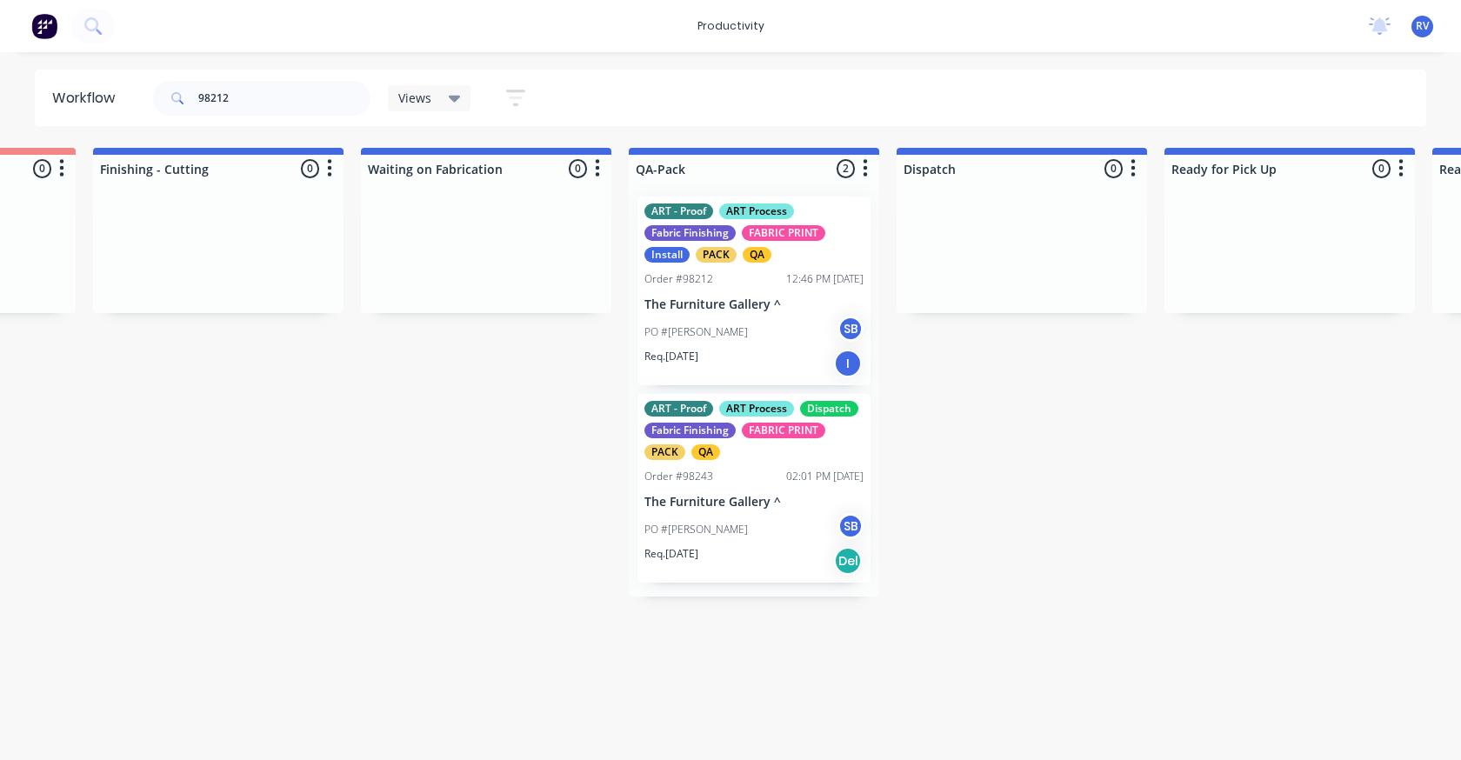
click at [737, 496] on p "The Furniture Gallery ^" at bounding box center [753, 502] width 219 height 15
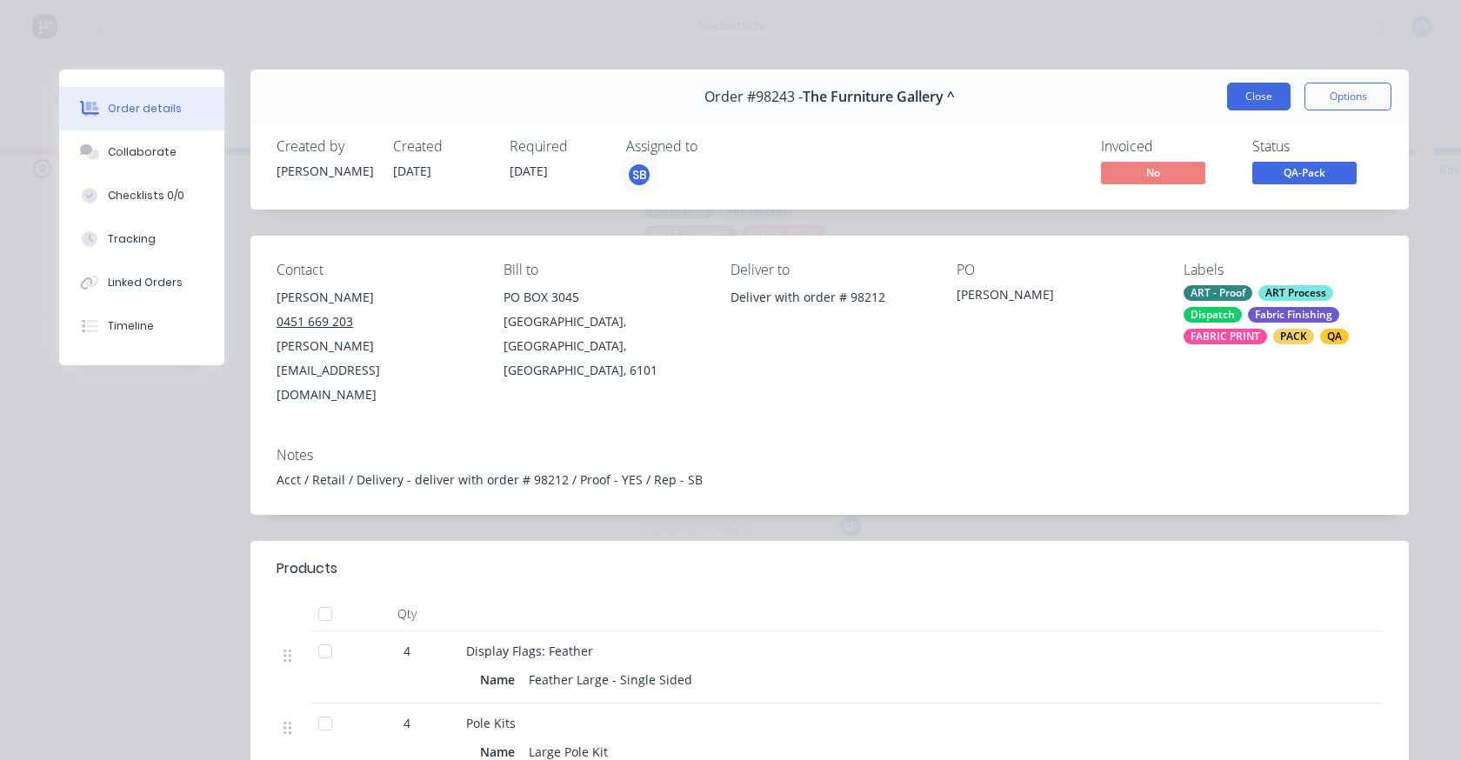
click at [1248, 87] on button "Close" at bounding box center [1258, 97] width 63 height 28
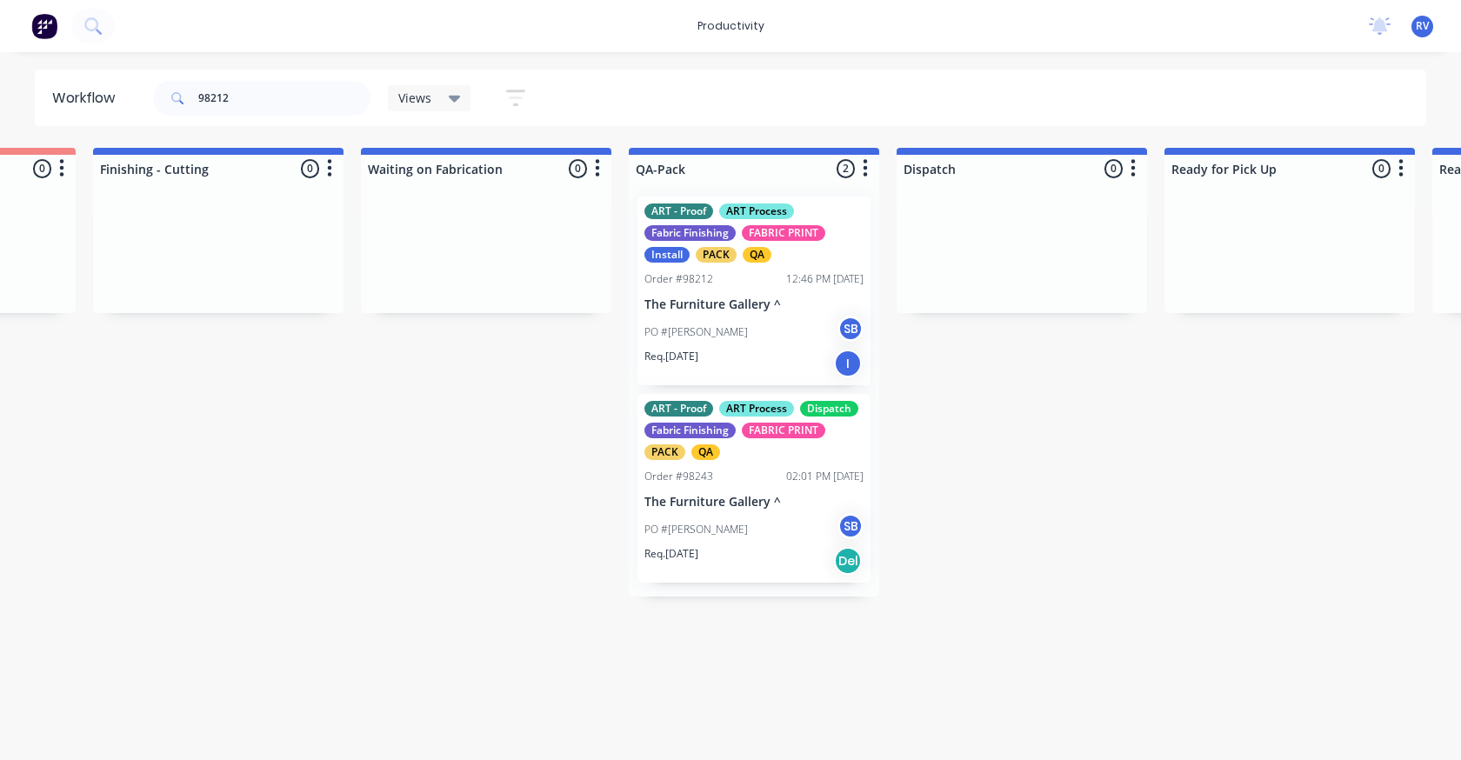
click at [428, 101] on span "Views" at bounding box center [414, 98] width 33 height 18
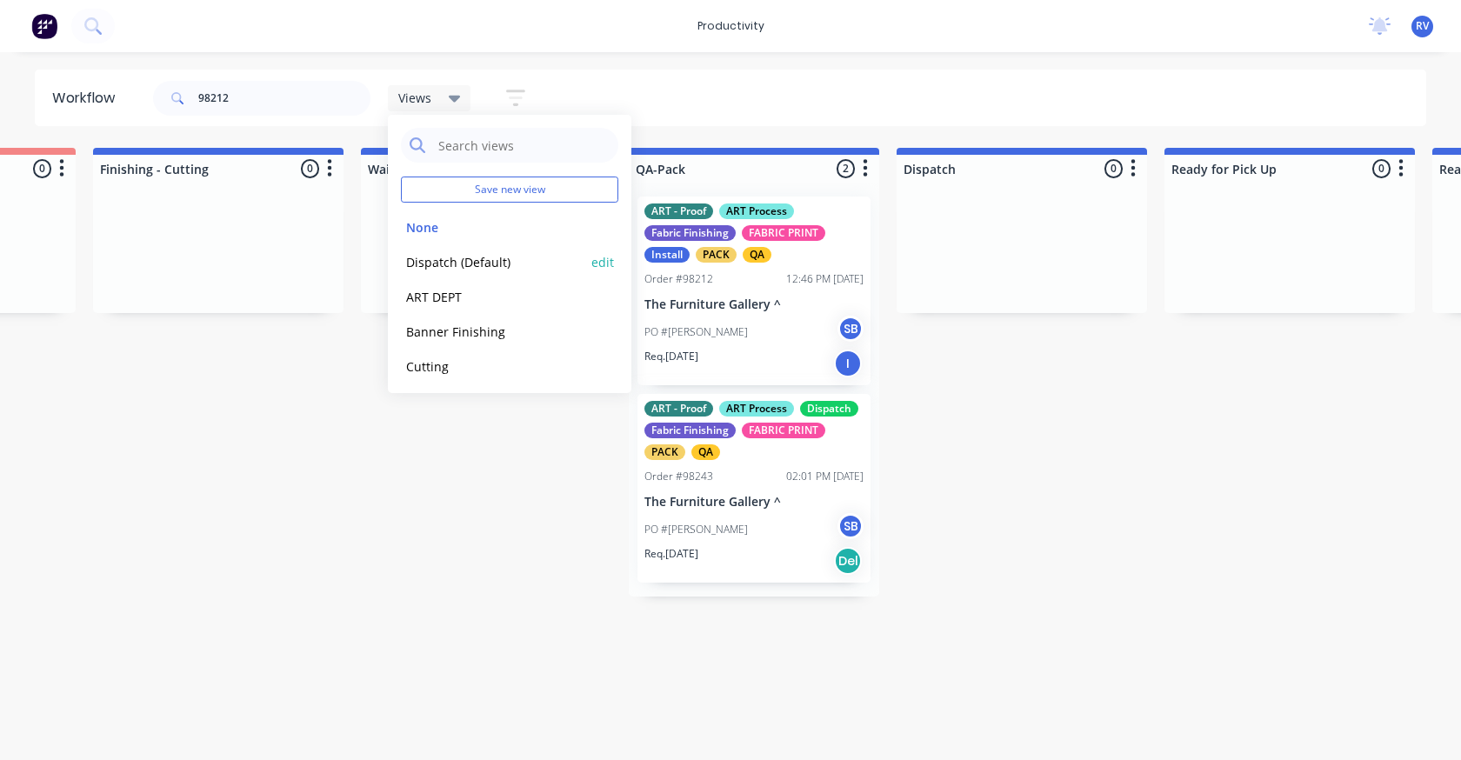
click at [446, 265] on button "Dispatch (Default)" at bounding box center [493, 262] width 185 height 20
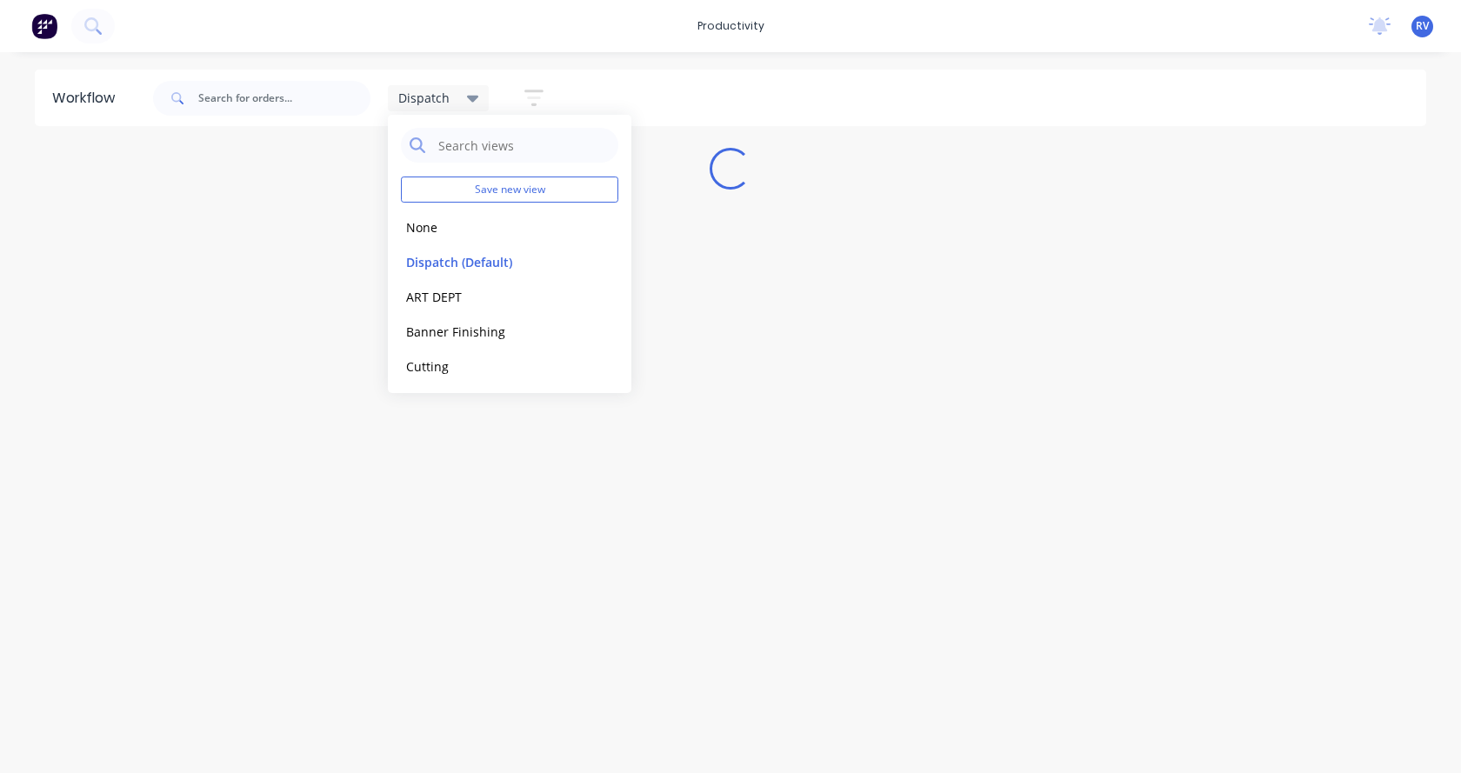
click at [380, 669] on div "Workflow Dispatch Save new view None edit Dispatch (Default) edit ART DEPT edit…" at bounding box center [730, 404] width 1461 height 669
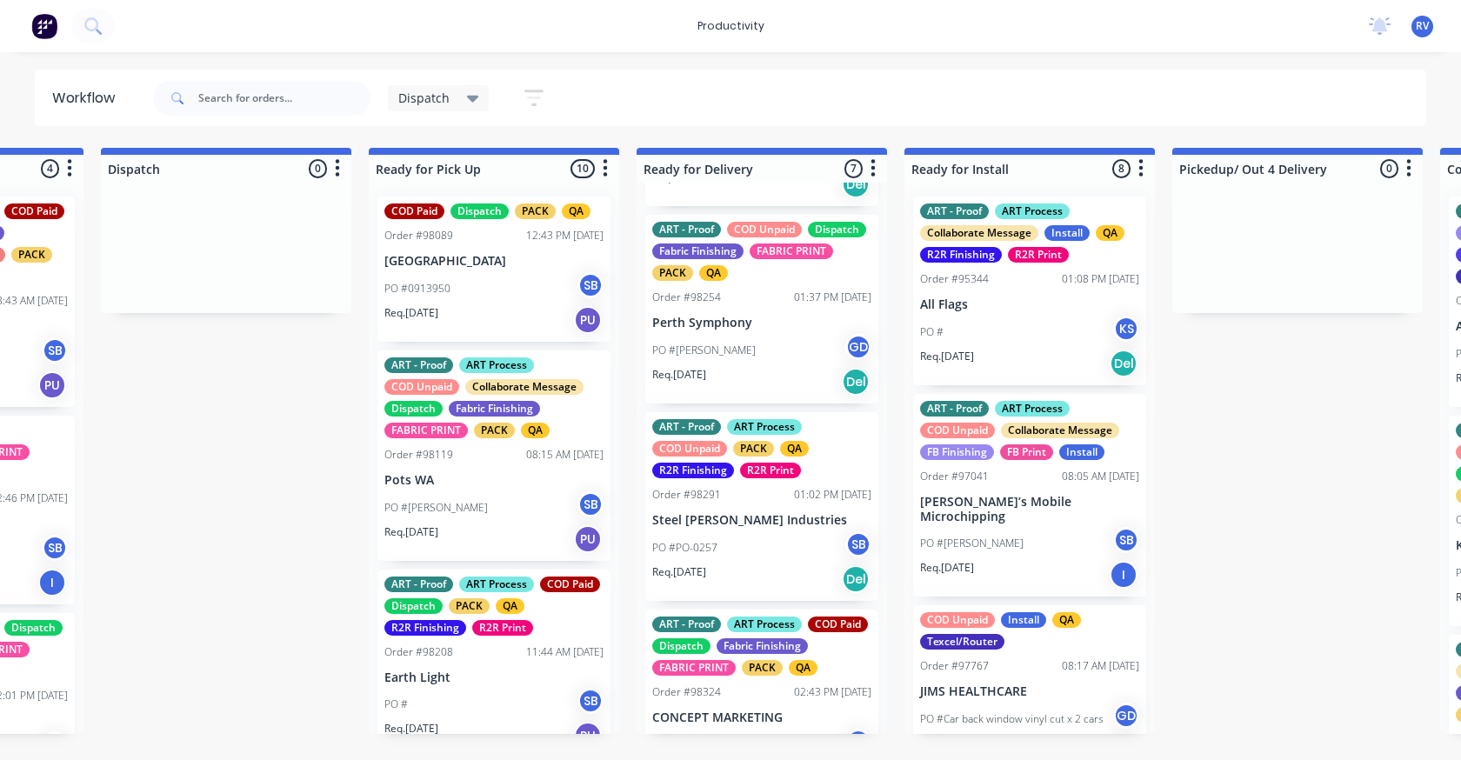
scroll to position [836, 0]
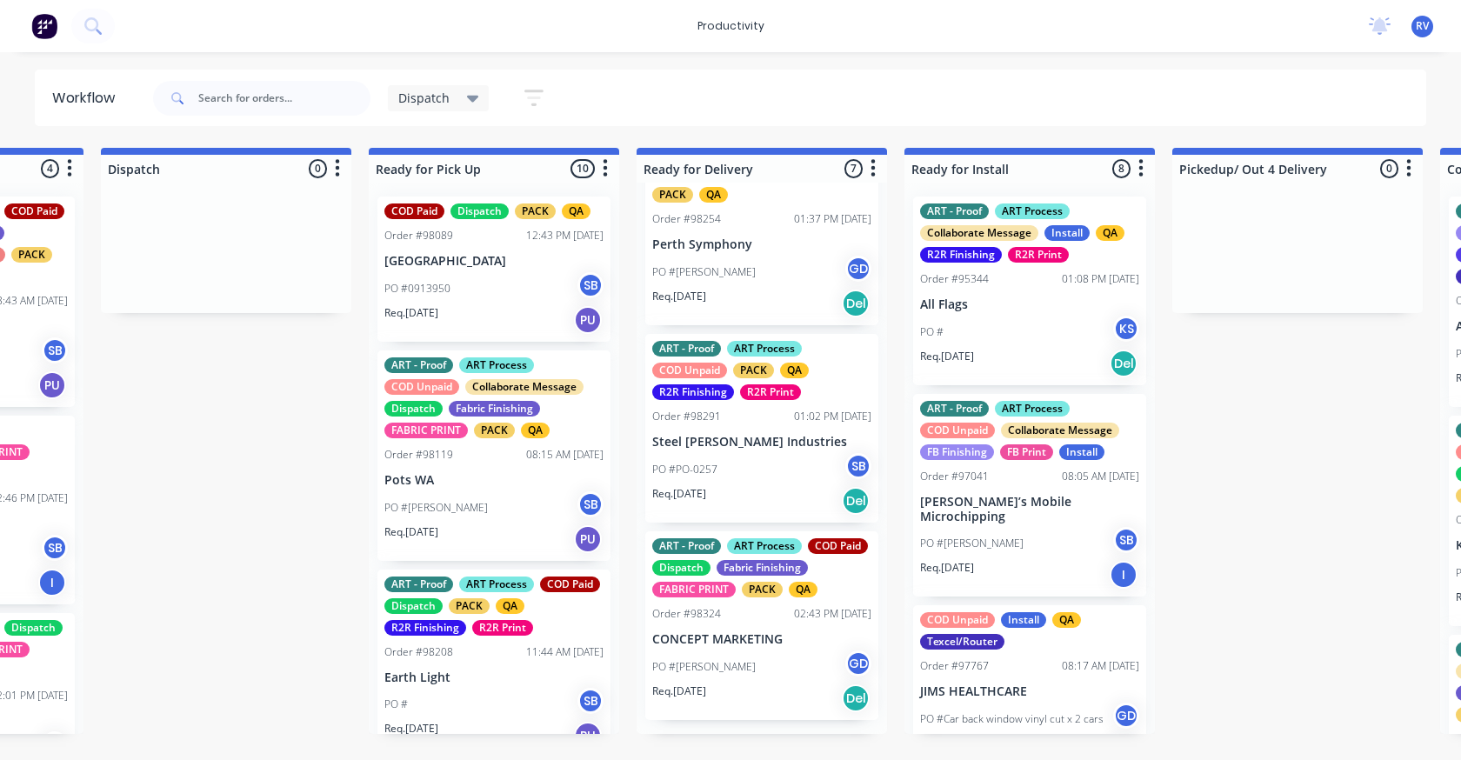
click at [744, 612] on div "ART - Proof ART Process COD Paid Dispatch Fabric Finishing FABRIC PRINT PACK QA…" at bounding box center [761, 625] width 233 height 189
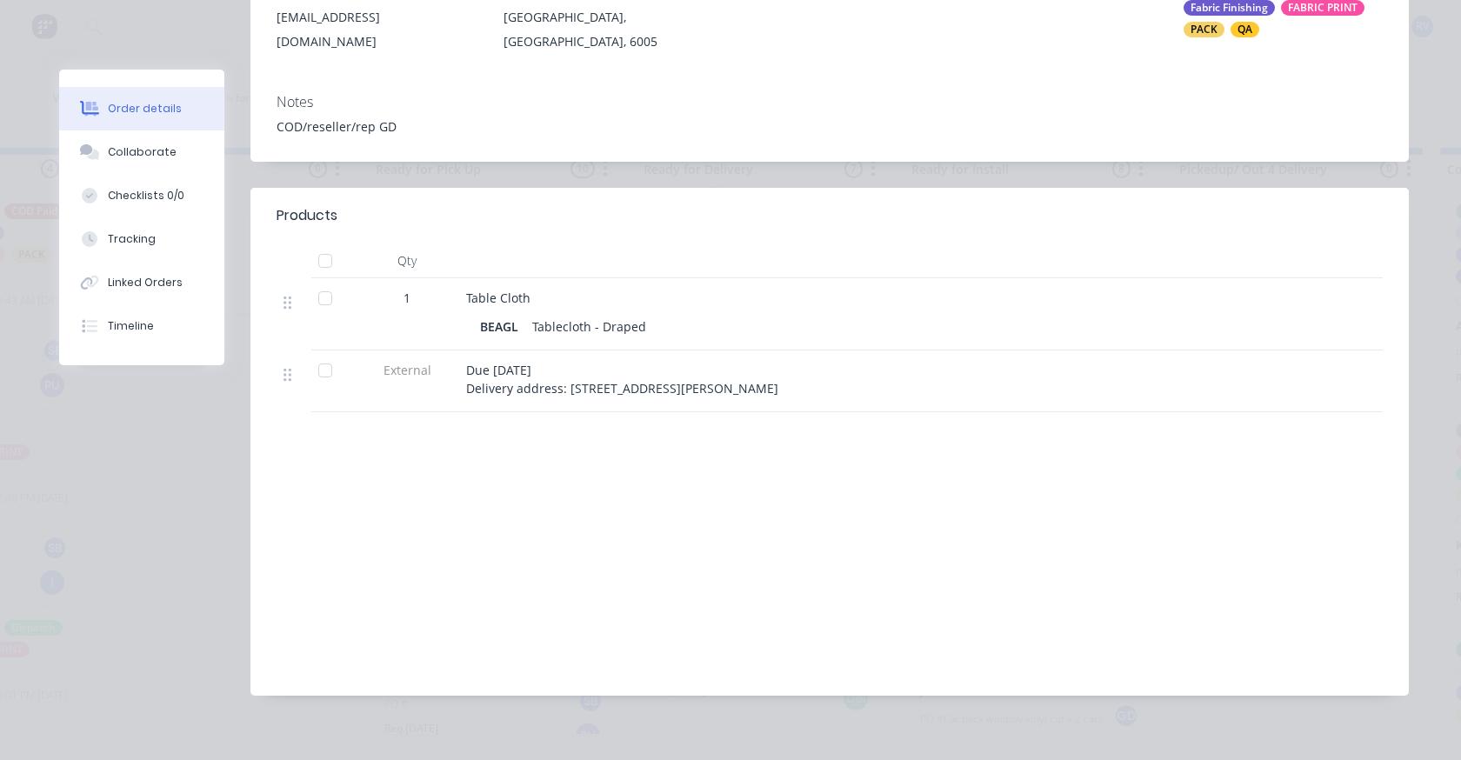
scroll to position [0, 0]
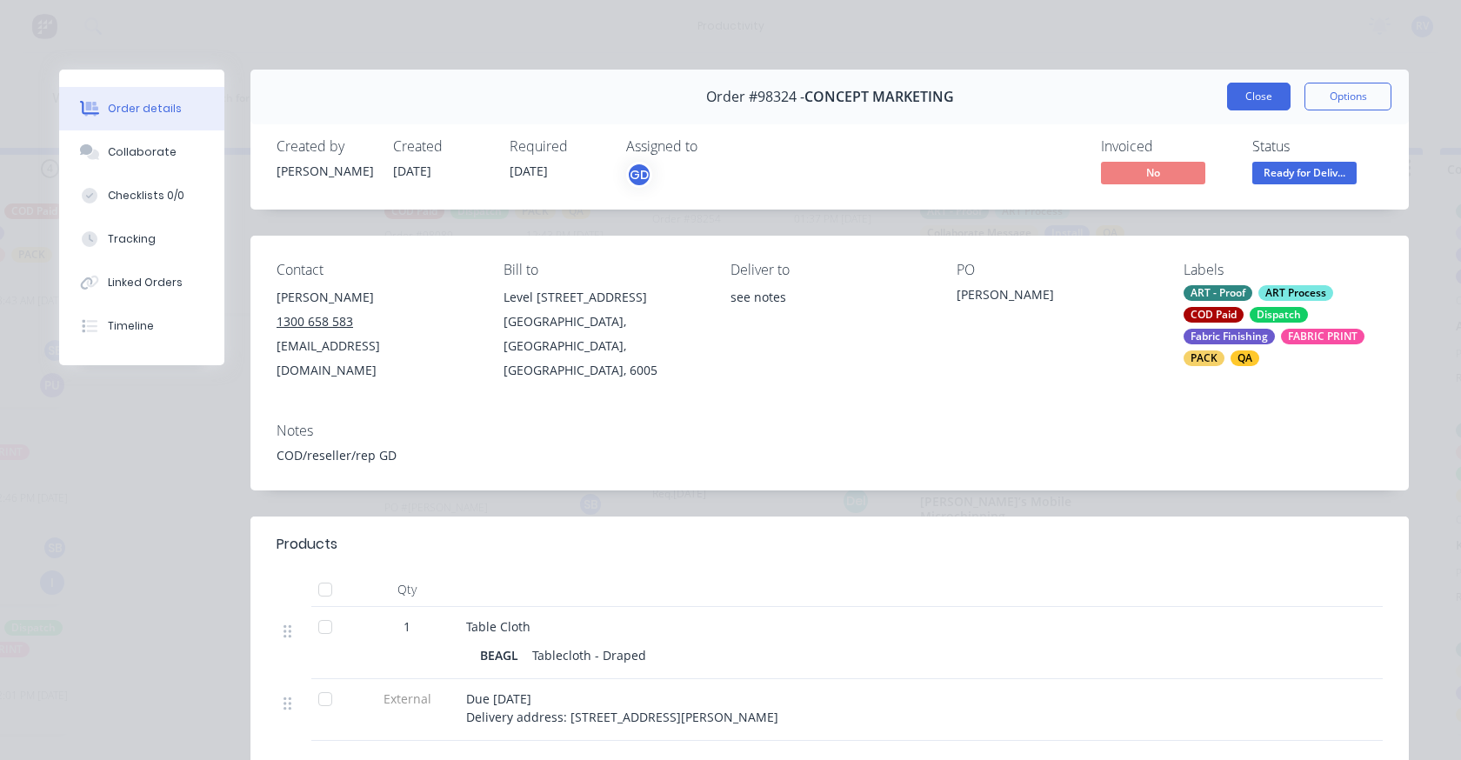
click at [1244, 105] on button "Close" at bounding box center [1258, 97] width 63 height 28
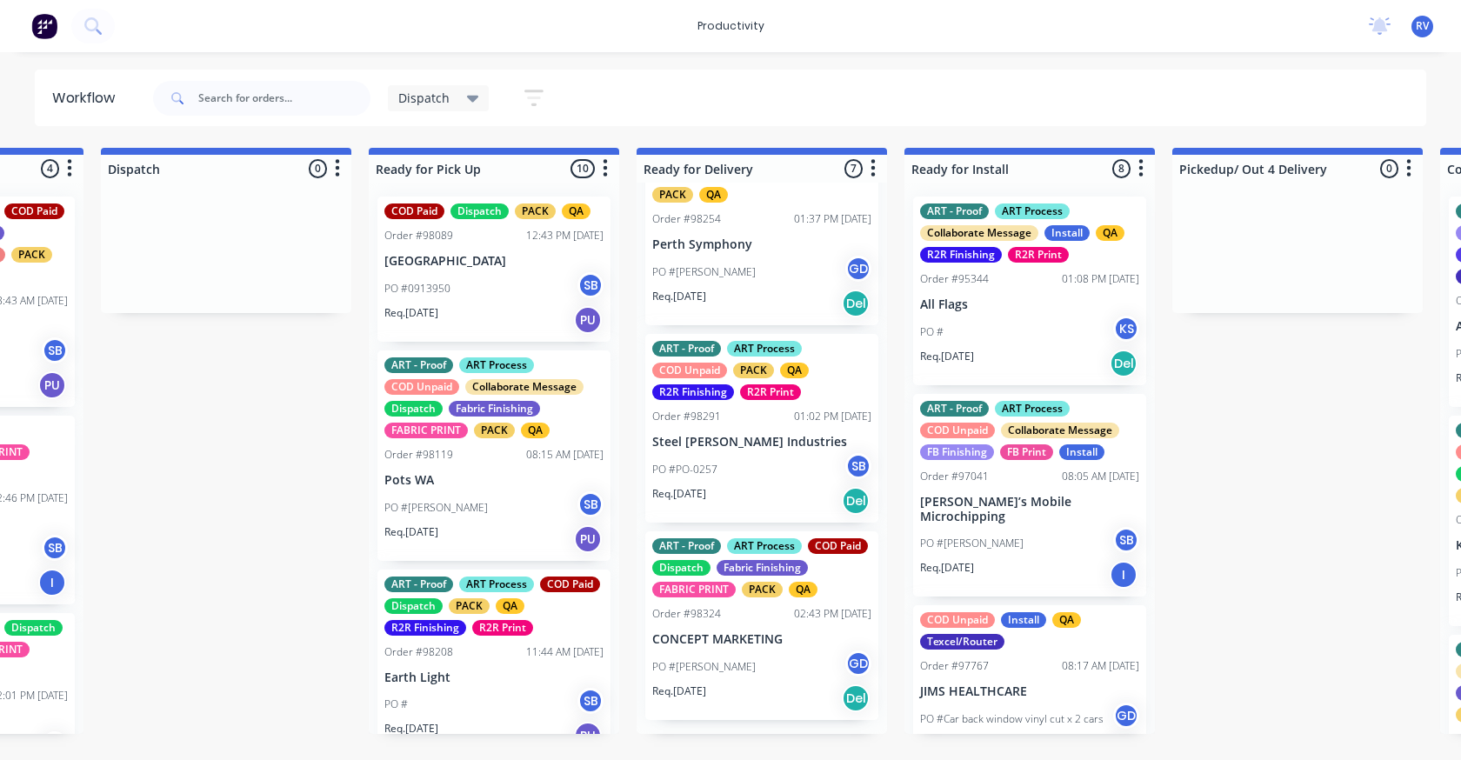
click at [1244, 105] on div "Dispatch Save new view None edit Dispatch (Default) edit ART DEPT edit Banner F…" at bounding box center [789, 98] width 1278 height 52
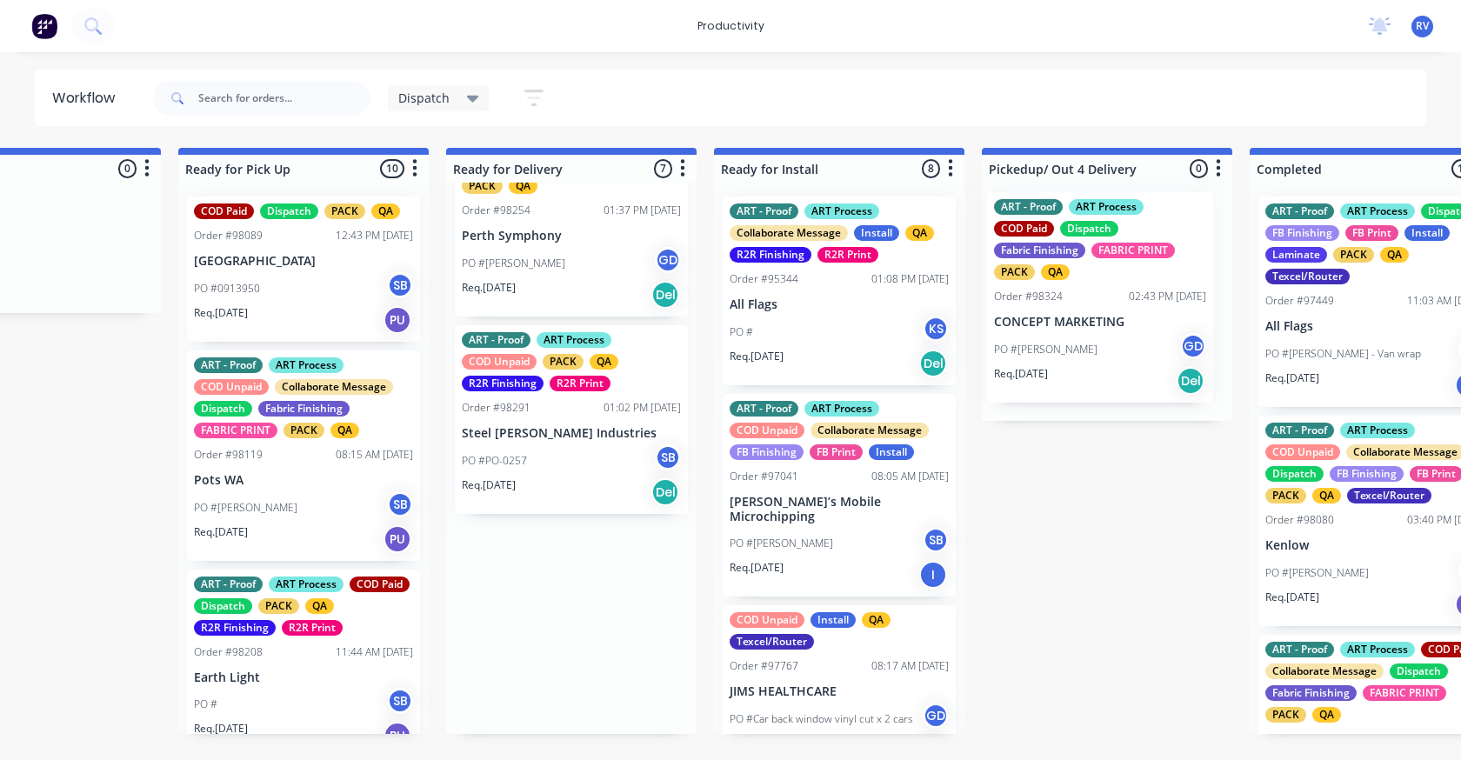
scroll to position [0, 1476]
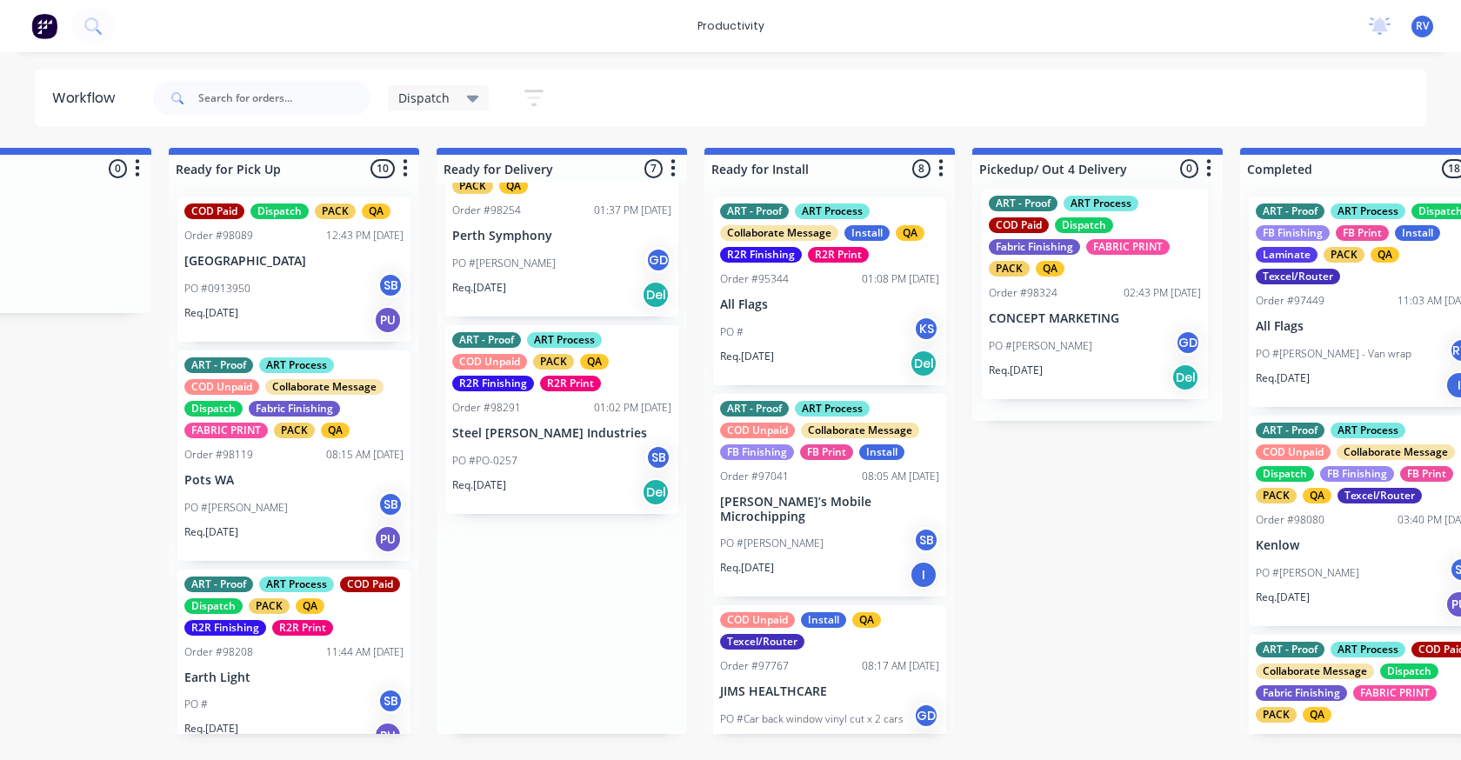
drag, startPoint x: 749, startPoint y: 620, endPoint x: 1044, endPoint y: 303, distance: 433.8
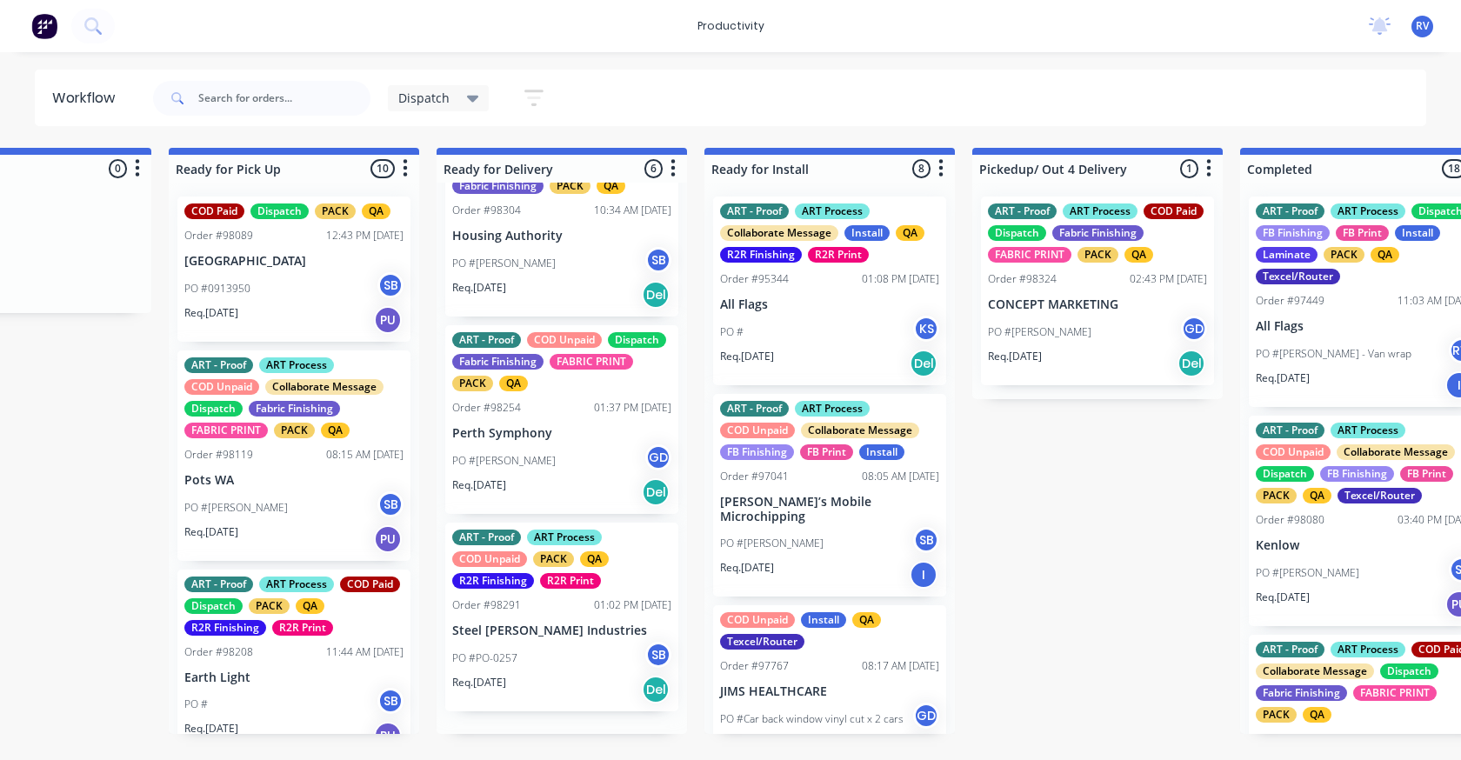
scroll to position [617, 0]
